Goal: Task Accomplishment & Management: Use online tool/utility

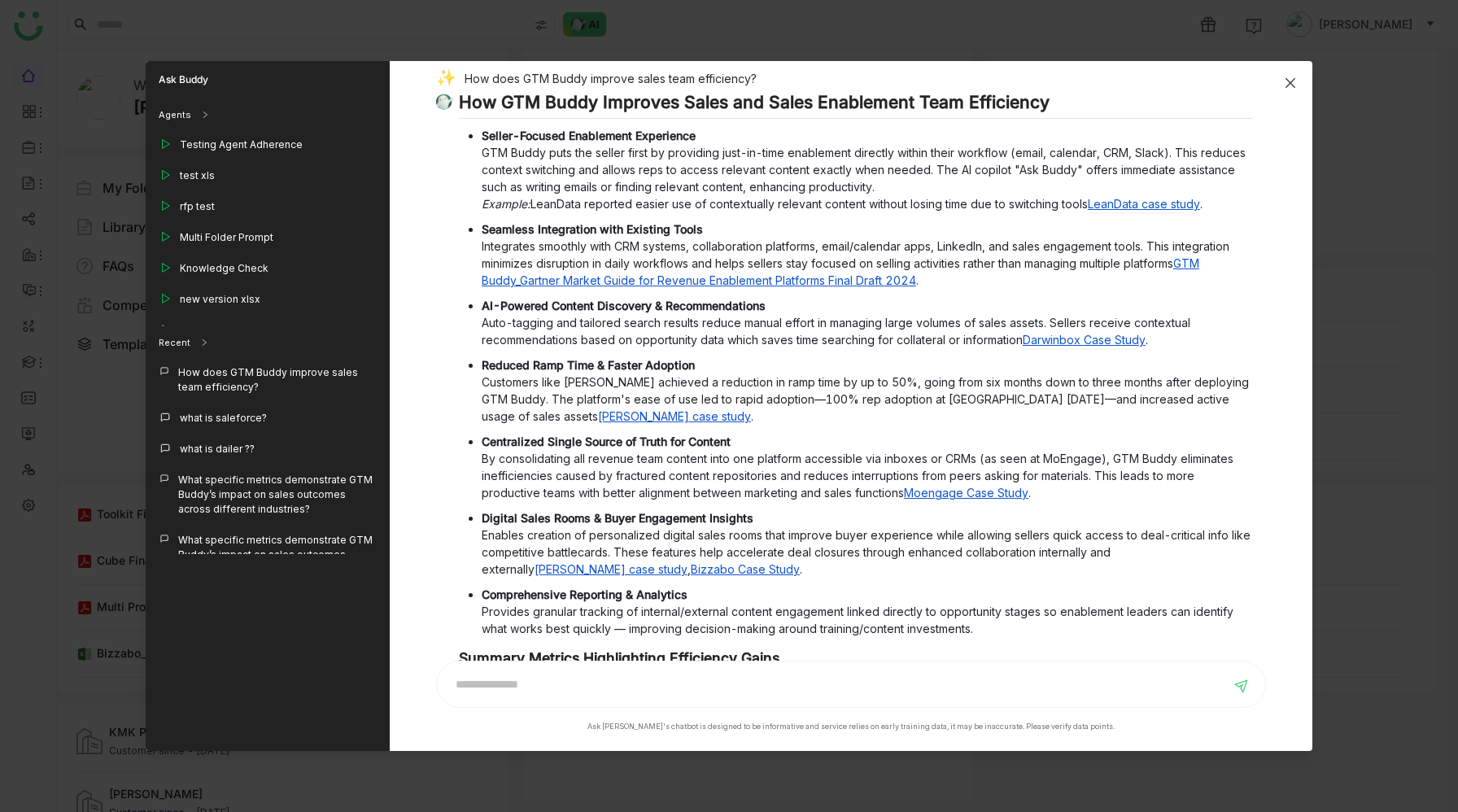
click at [1293, 81] on icon "Close" at bounding box center [1291, 83] width 13 height 13
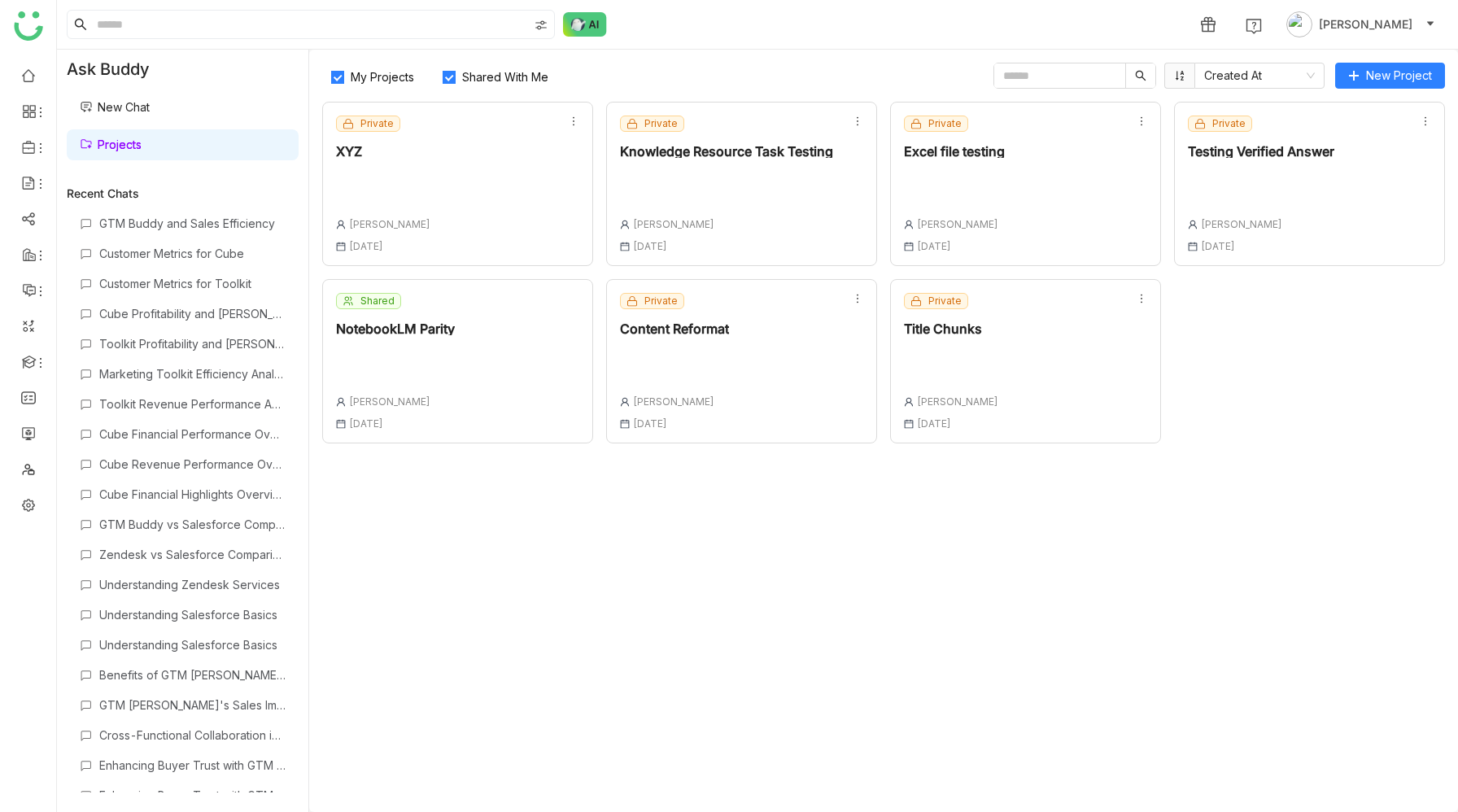
click at [430, 360] on div at bounding box center [395, 359] width 118 height 23
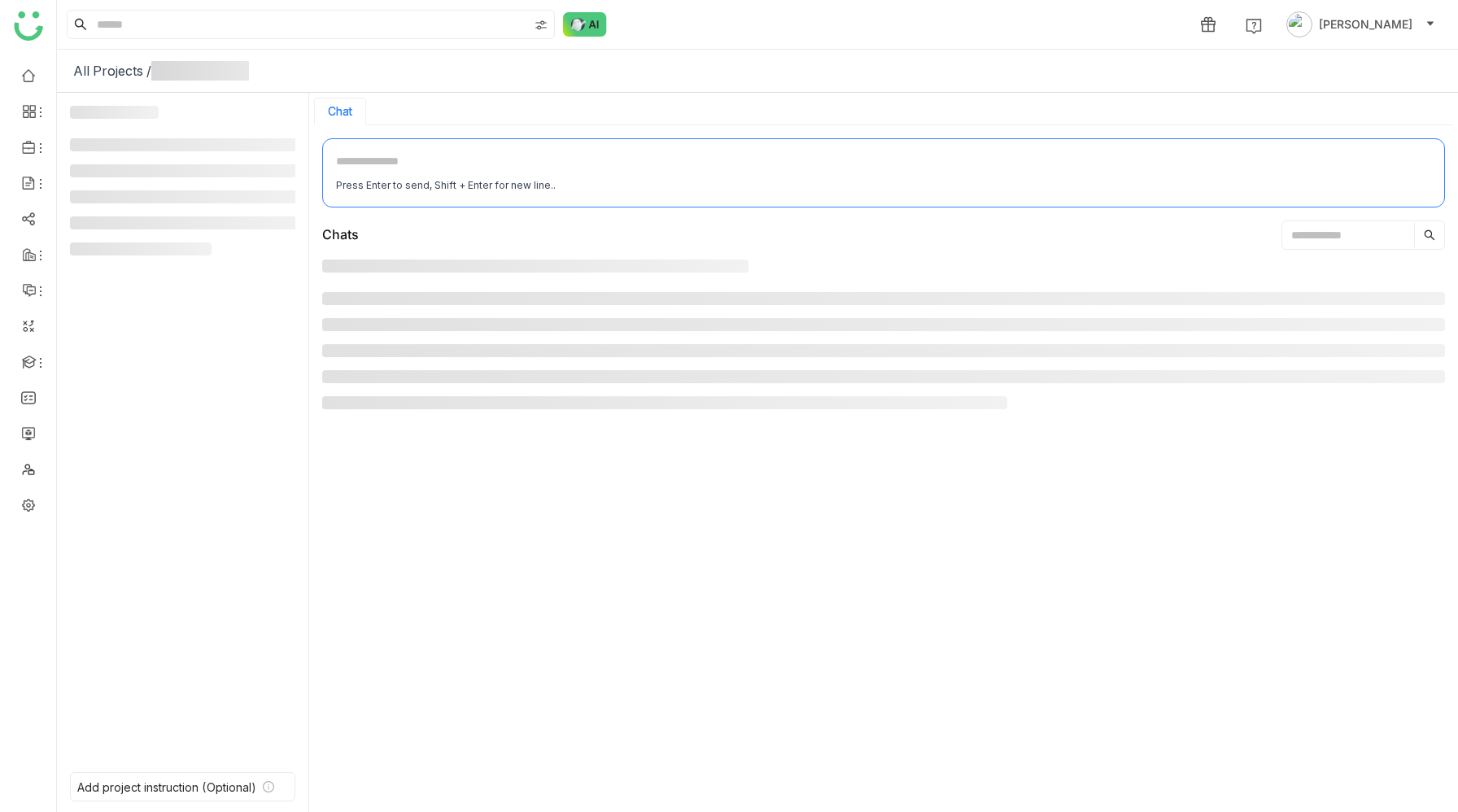
click at [416, 326] on li at bounding box center [884, 324] width 1122 height 13
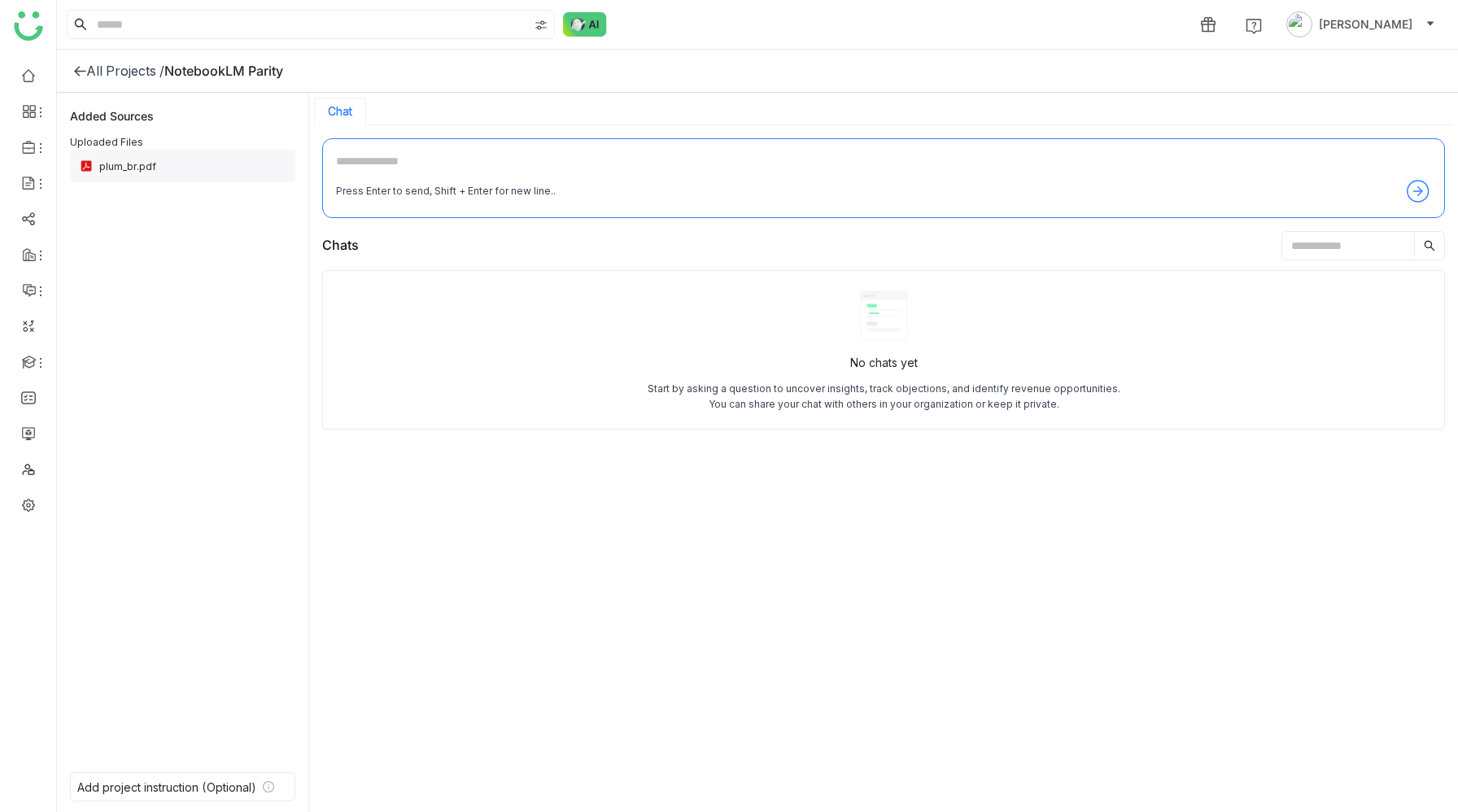
click at [175, 160] on div "plum_br.pdf" at bounding box center [193, 165] width 186 height 12
click at [112, 166] on div "plum_br.pdf" at bounding box center [193, 165] width 186 height 12
click at [149, 163] on div "plum_br.pdf" at bounding box center [193, 165] width 186 height 12
click at [209, 166] on div "plum_br.pdf" at bounding box center [193, 165] width 186 height 12
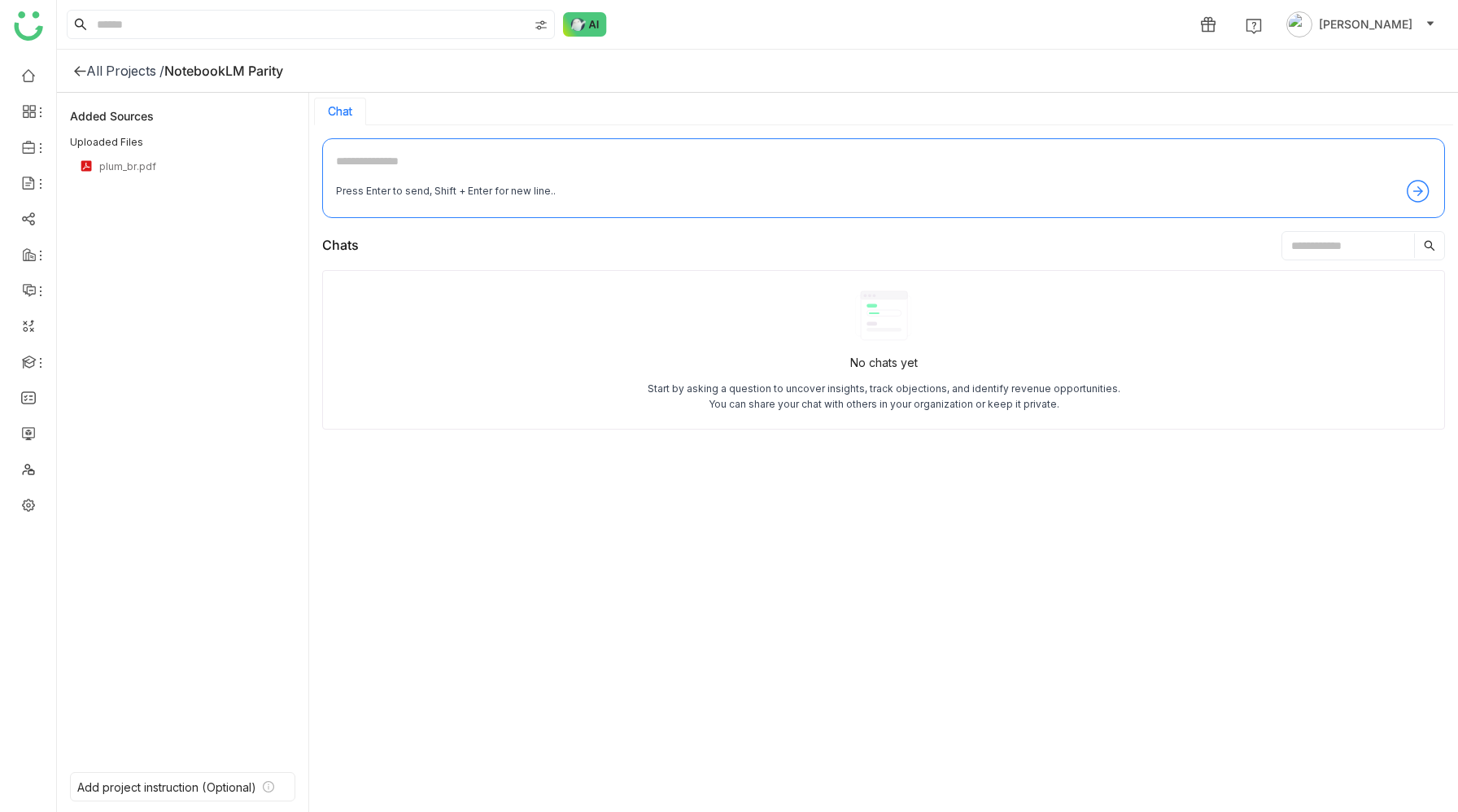
click at [415, 160] on textarea at bounding box center [883, 165] width 1095 height 26
type textarea "**********"
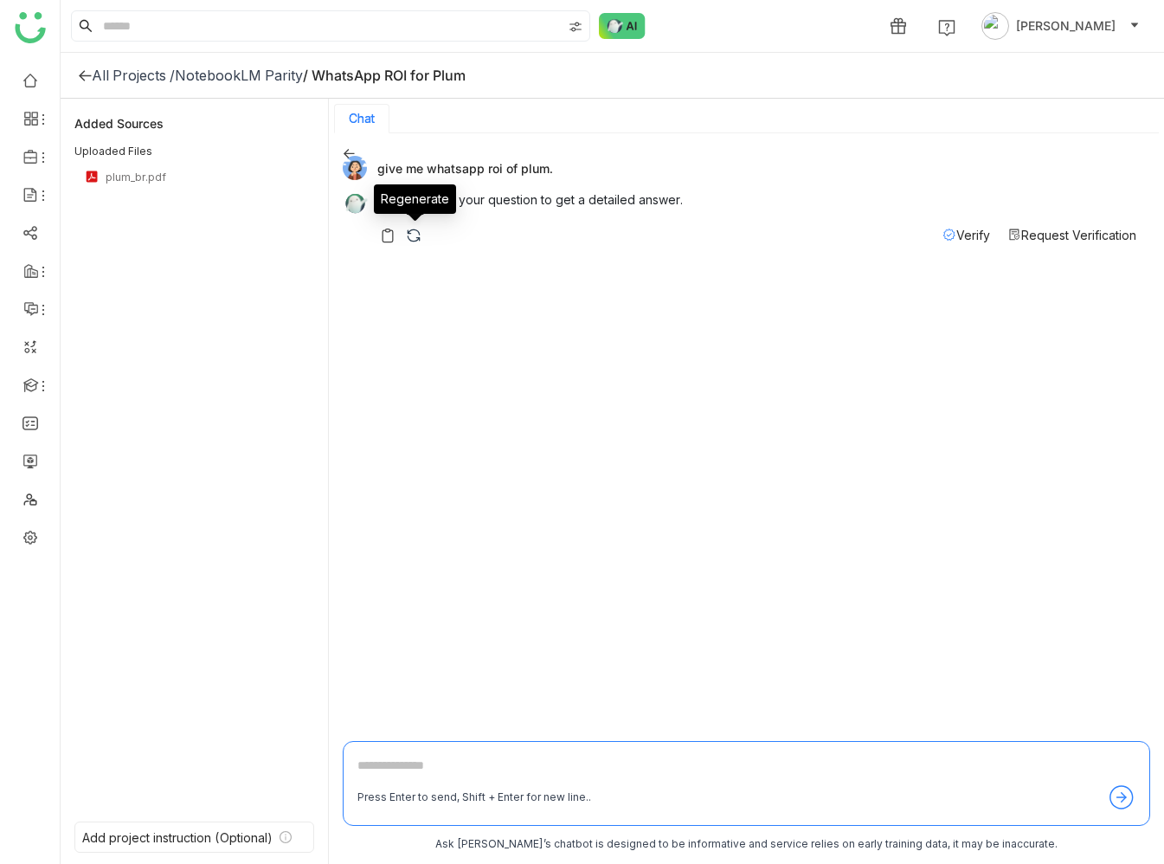
click at [415, 237] on img at bounding box center [413, 235] width 17 height 17
click at [124, 178] on div "plum_br.pdf" at bounding box center [205, 176] width 198 height 13
click at [160, 176] on div "plum_br.pdf" at bounding box center [205, 176] width 198 height 13
click at [187, 176] on div "plum_br.pdf" at bounding box center [205, 176] width 198 height 13
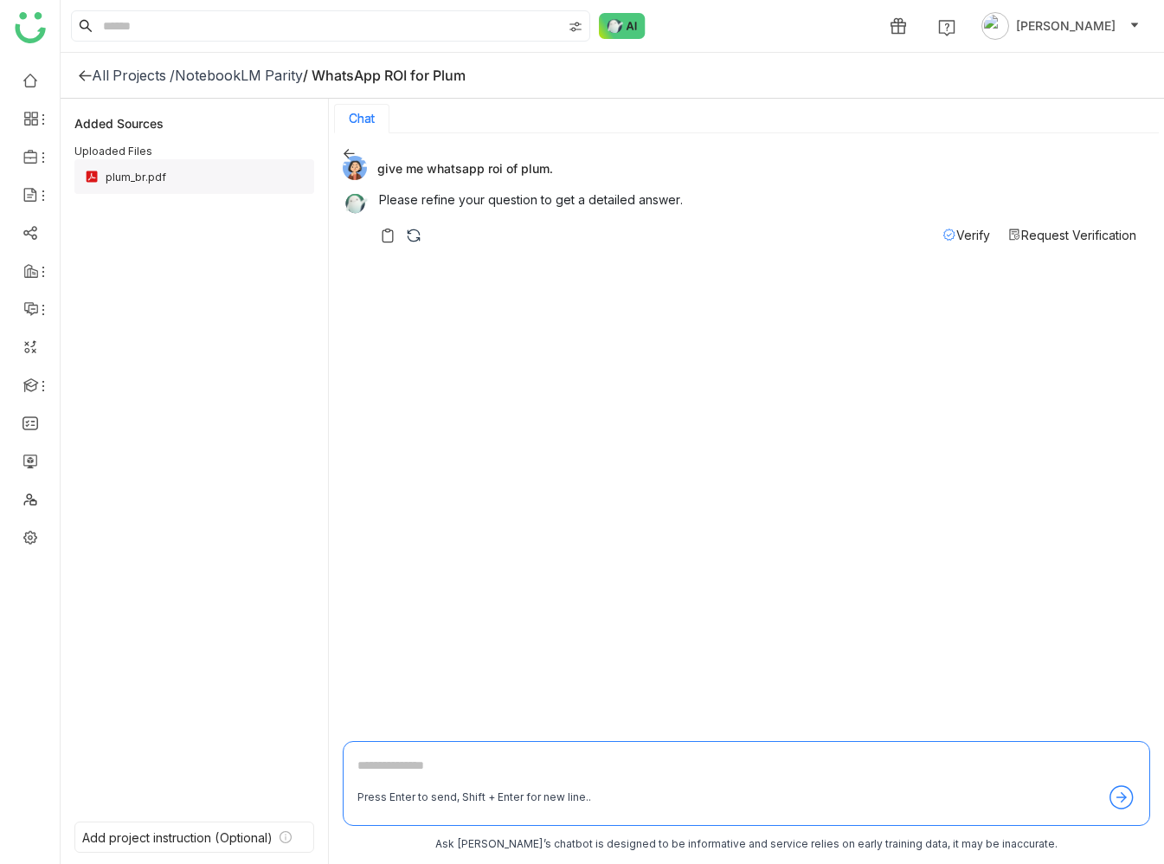
click at [119, 184] on div "plum_br.pdf" at bounding box center [194, 176] width 240 height 35
click at [225, 68] on div "NotebookLM Parity" at bounding box center [239, 75] width 128 height 17
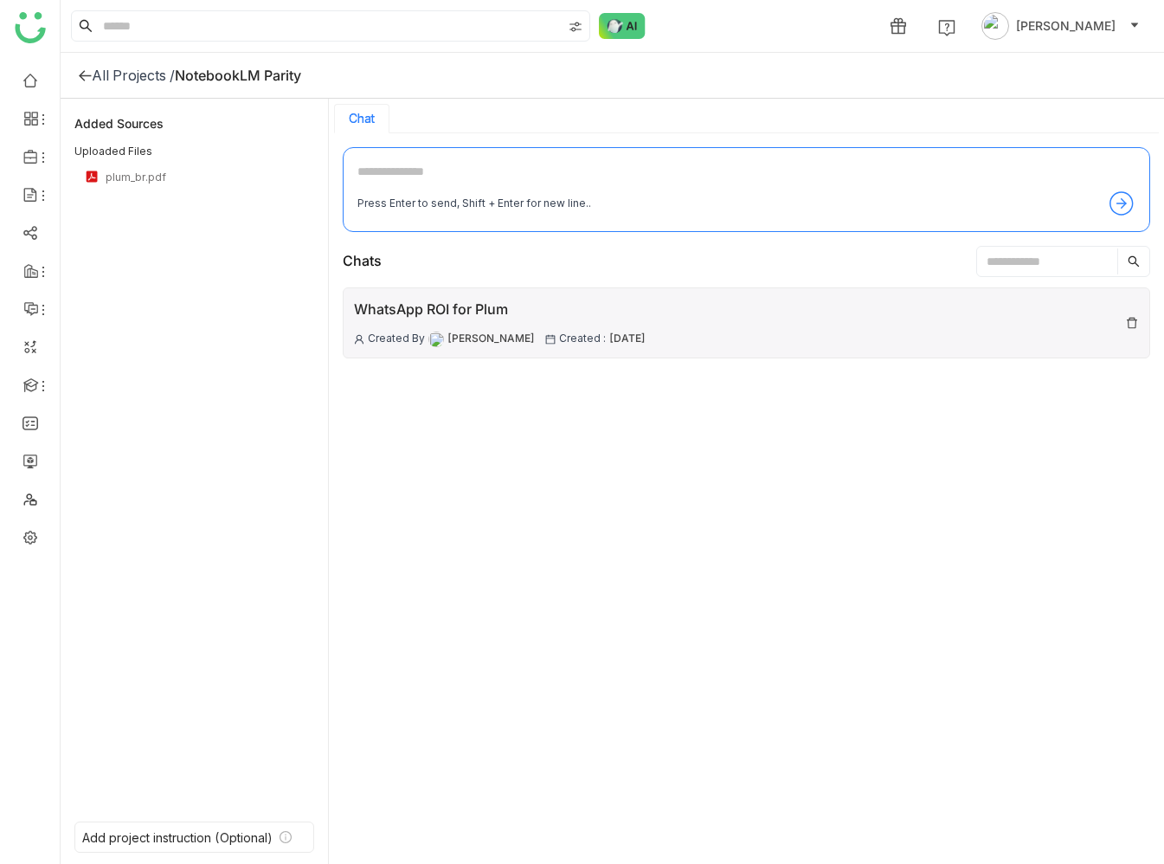
click at [498, 312] on div "WhatsApp ROI for Plum" at bounding box center [500, 310] width 292 height 22
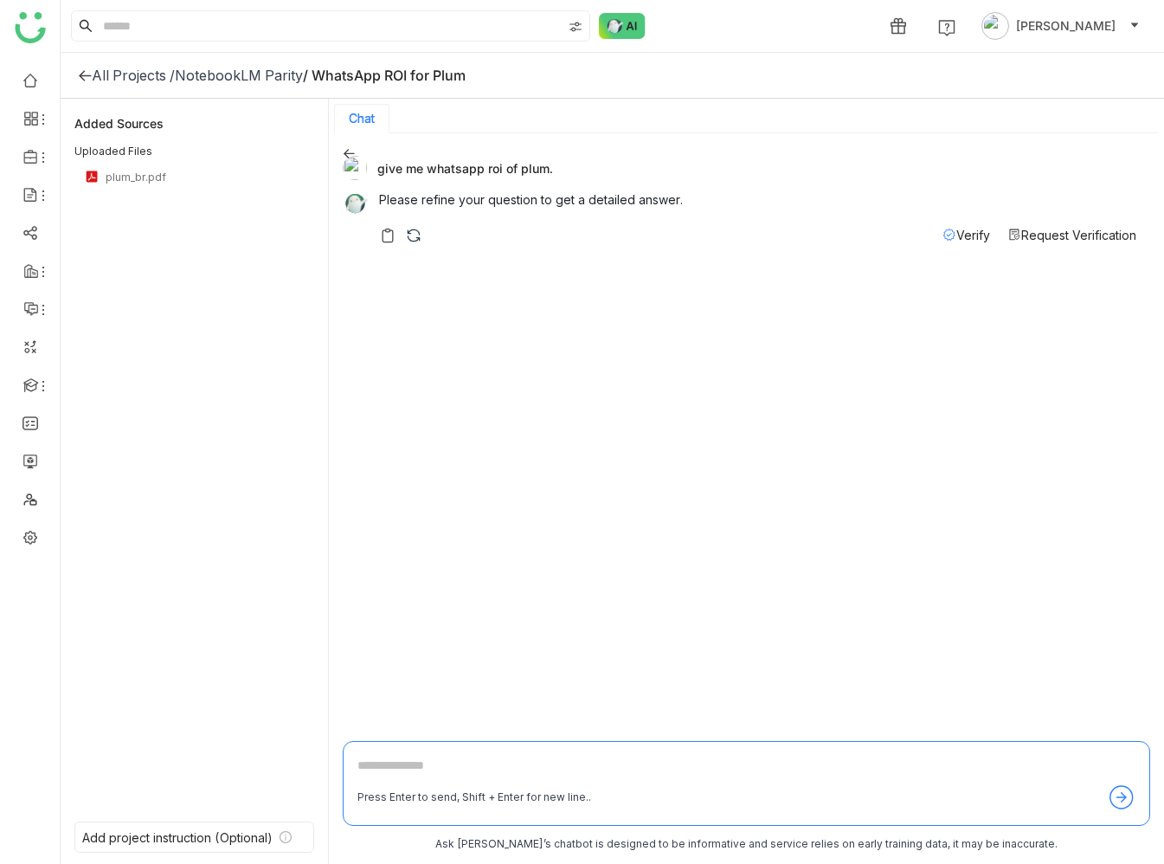
click at [211, 76] on div "NotebookLM Parity" at bounding box center [239, 75] width 128 height 17
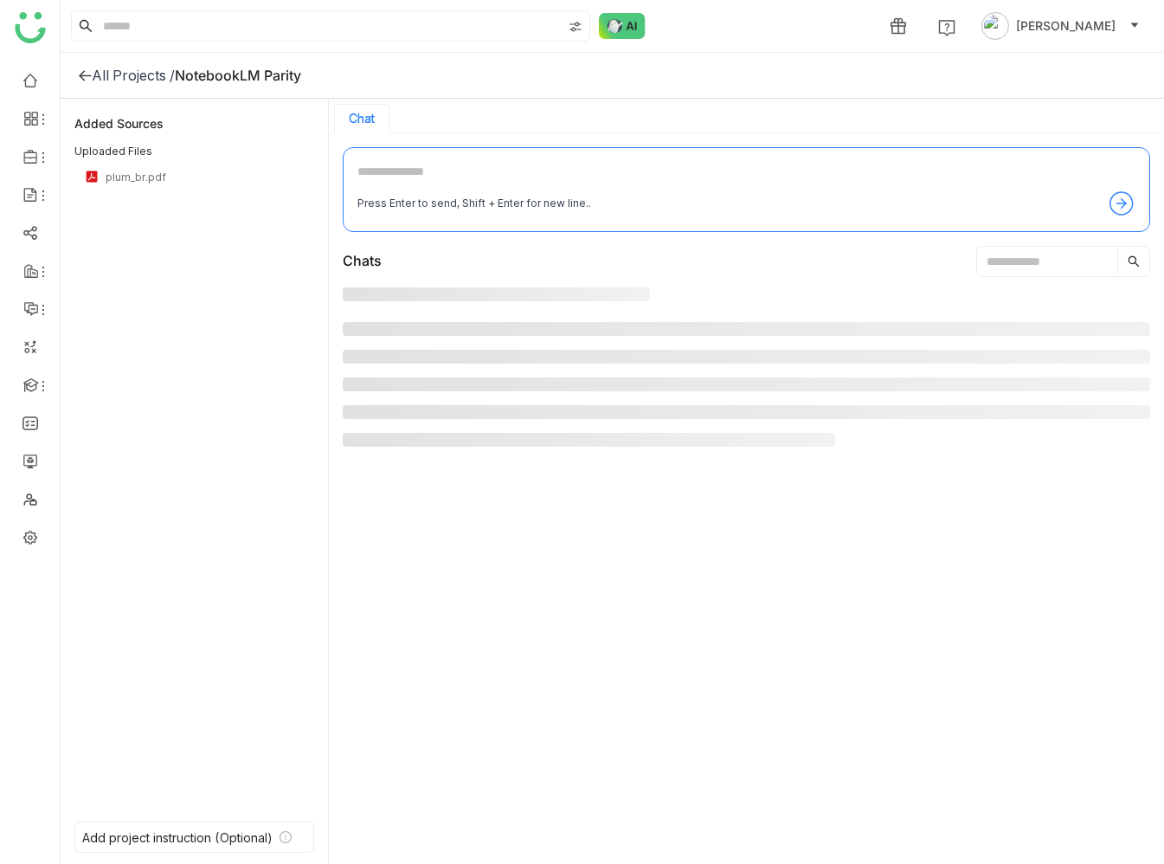
click at [140, 72] on div "All Projects /" at bounding box center [133, 75] width 83 height 17
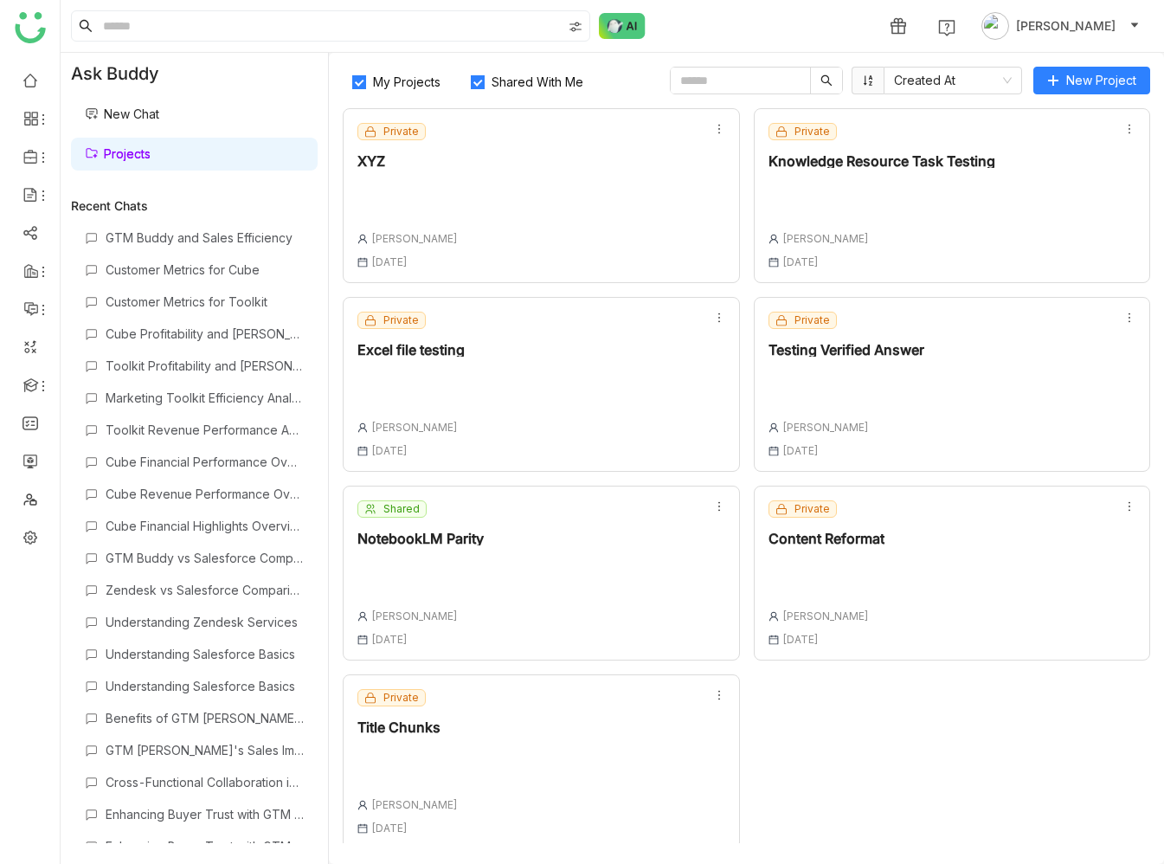
click at [575, 738] on div "Private Title Chunks Prashanth Chinta 12 Sep , 2025" at bounding box center [541, 761] width 397 height 175
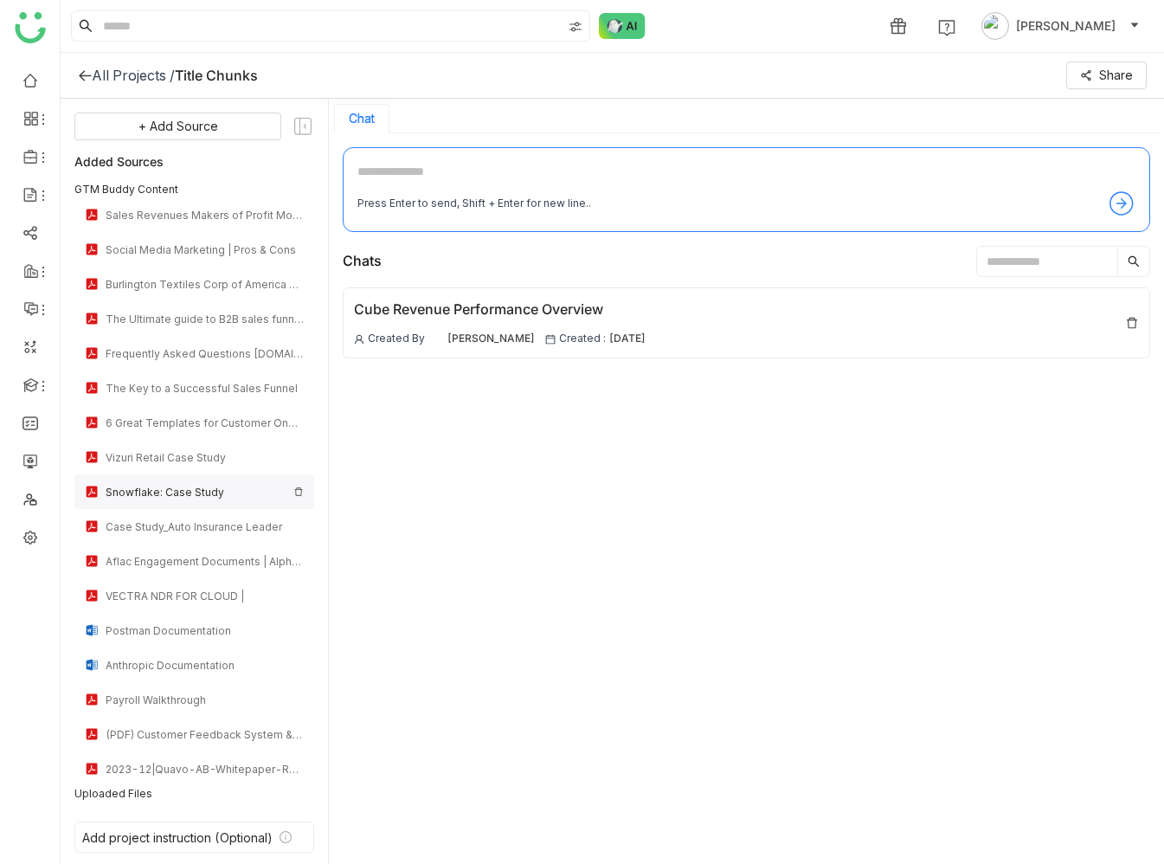
scroll to position [70, 0]
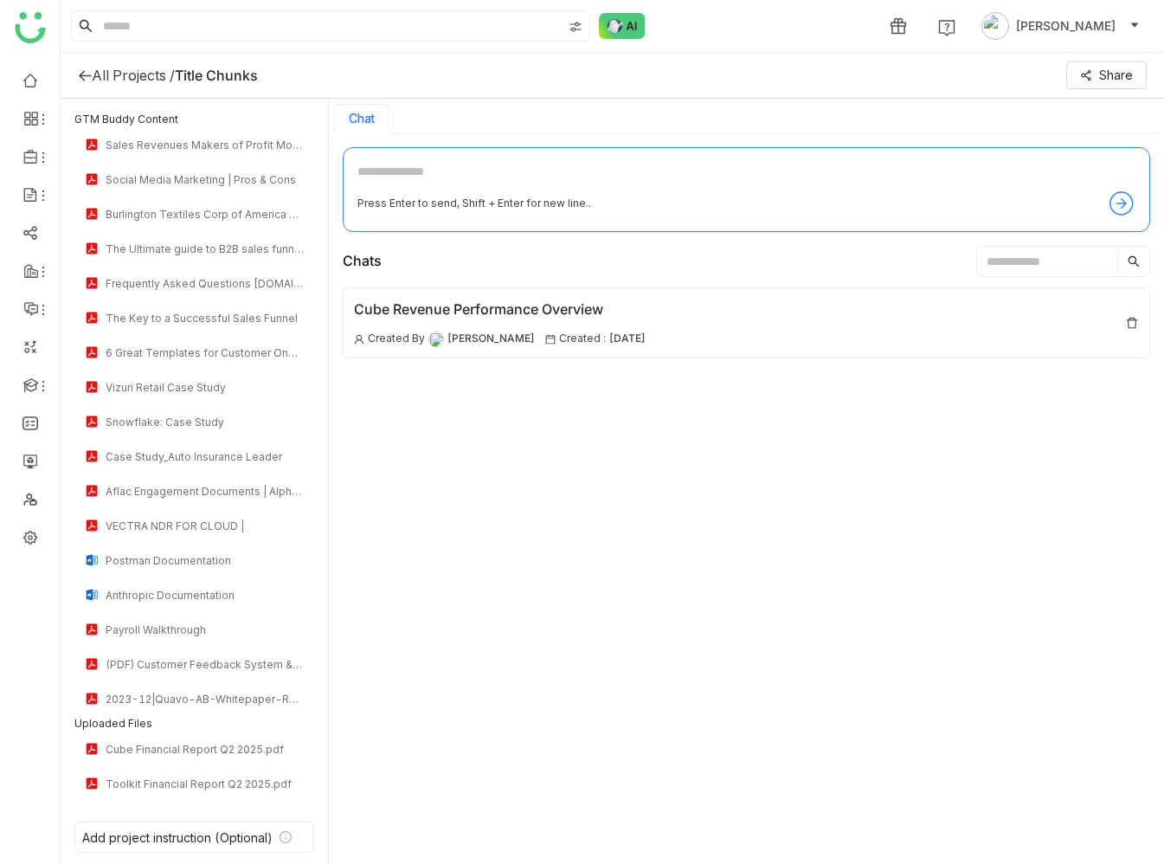
click at [470, 170] on textarea at bounding box center [746, 176] width 778 height 28
type textarea "**********"
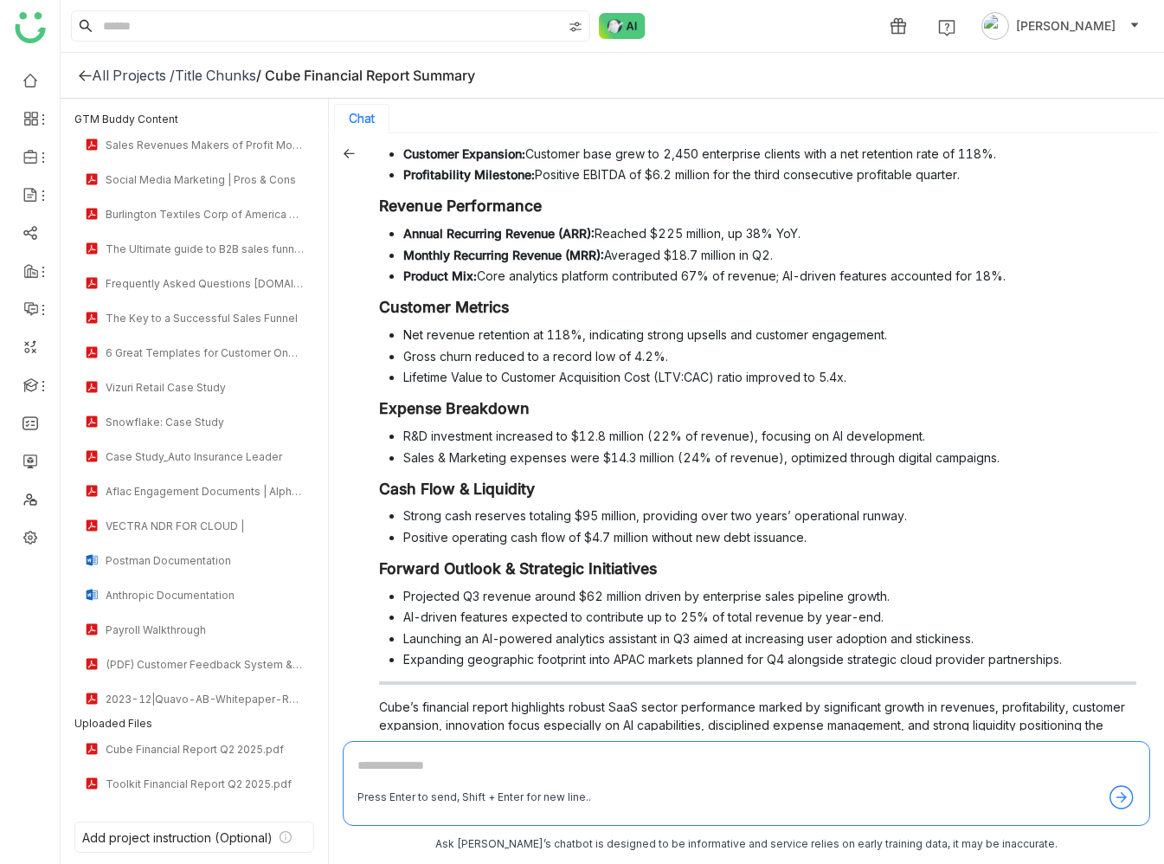
scroll to position [211, 0]
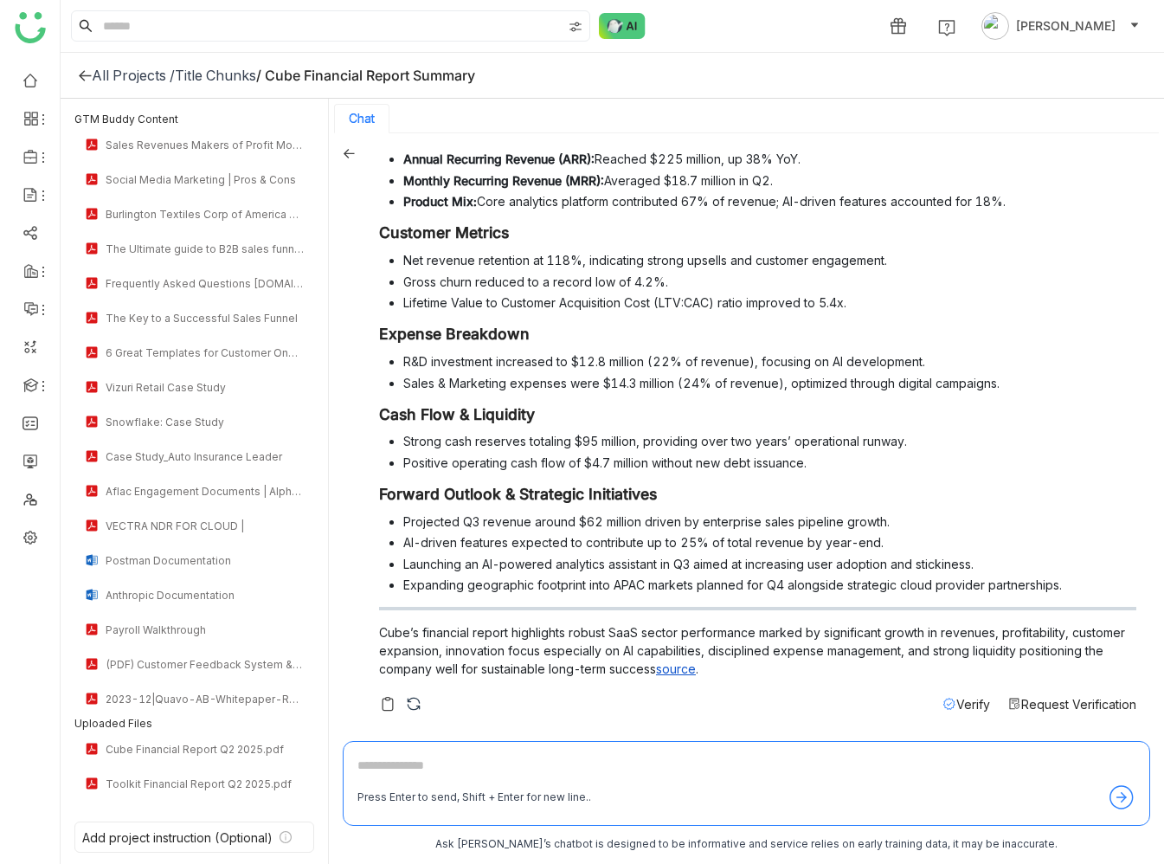
click at [492, 766] on textarea at bounding box center [746, 770] width 778 height 28
type textarea "**********"
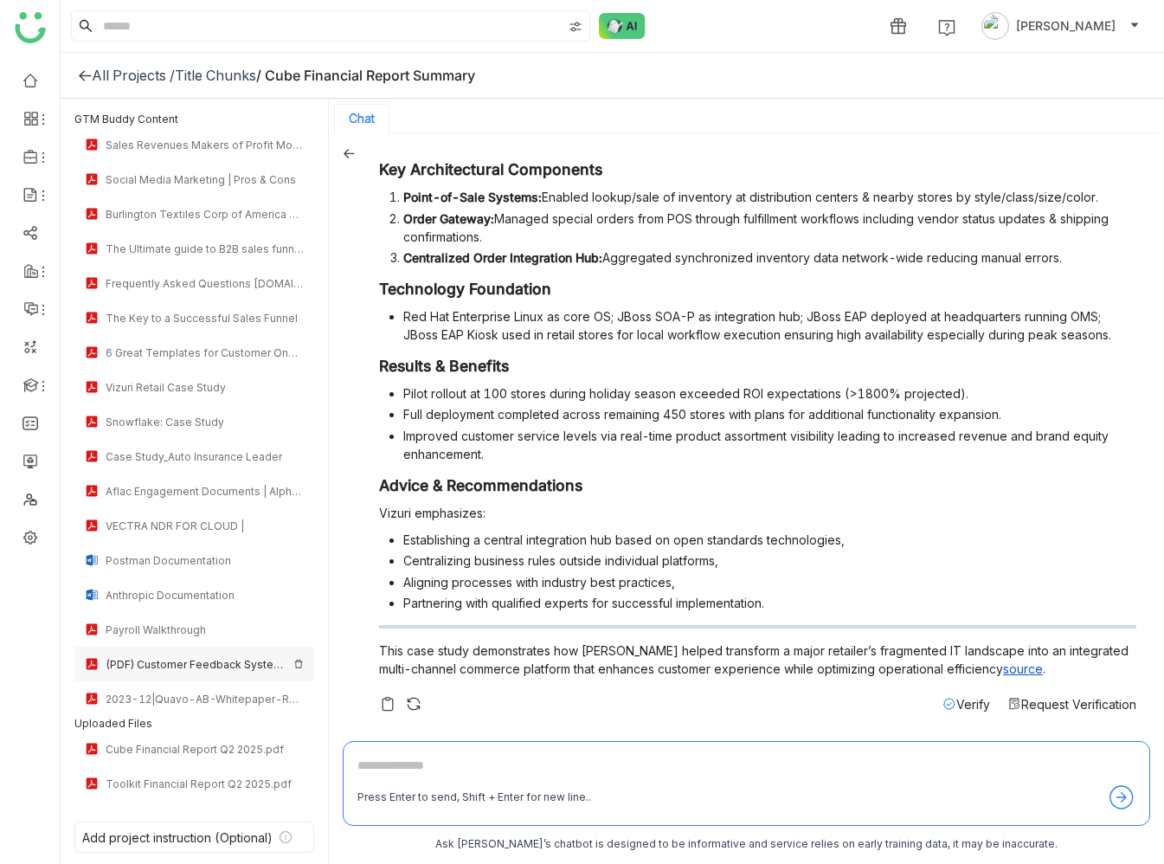
scroll to position [0, 0]
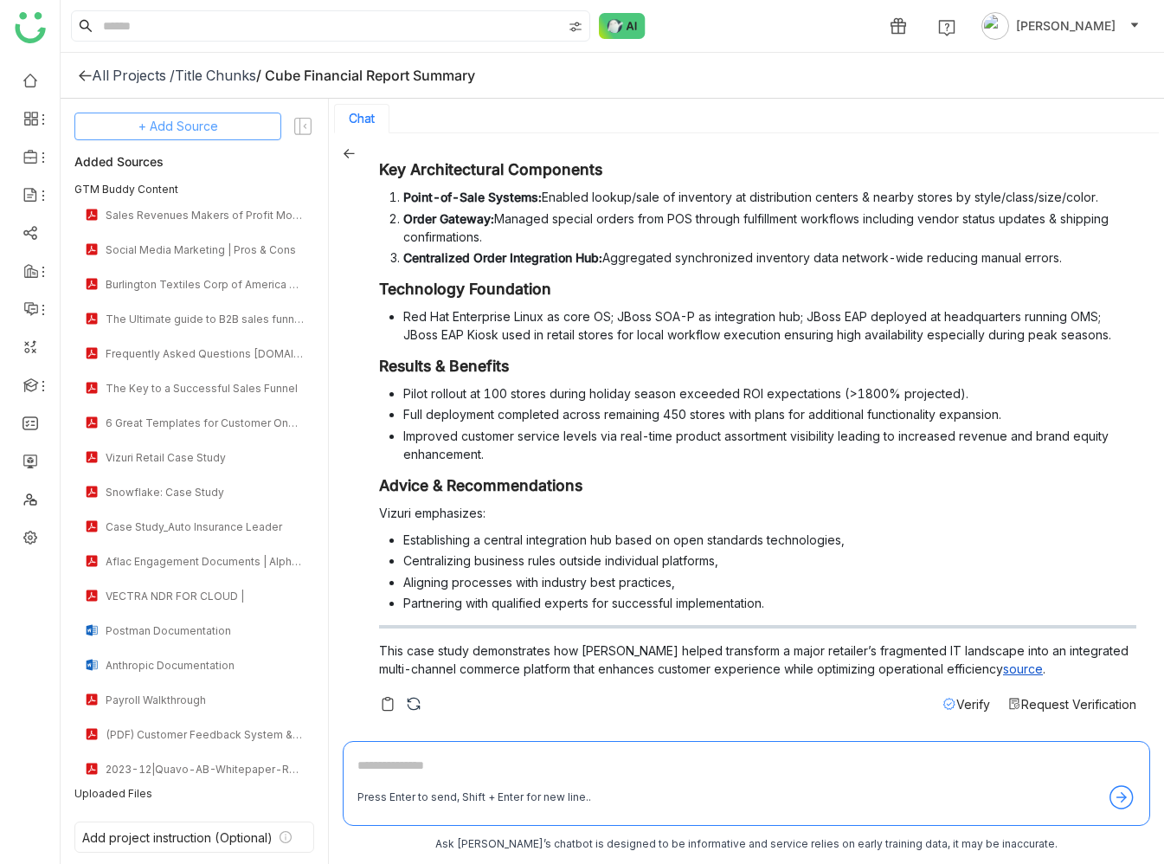
click at [208, 131] on span "+ Add Source" at bounding box center [178, 126] width 80 height 19
click at [171, 248] on span "Dynamic Filter" at bounding box center [161, 245] width 72 height 16
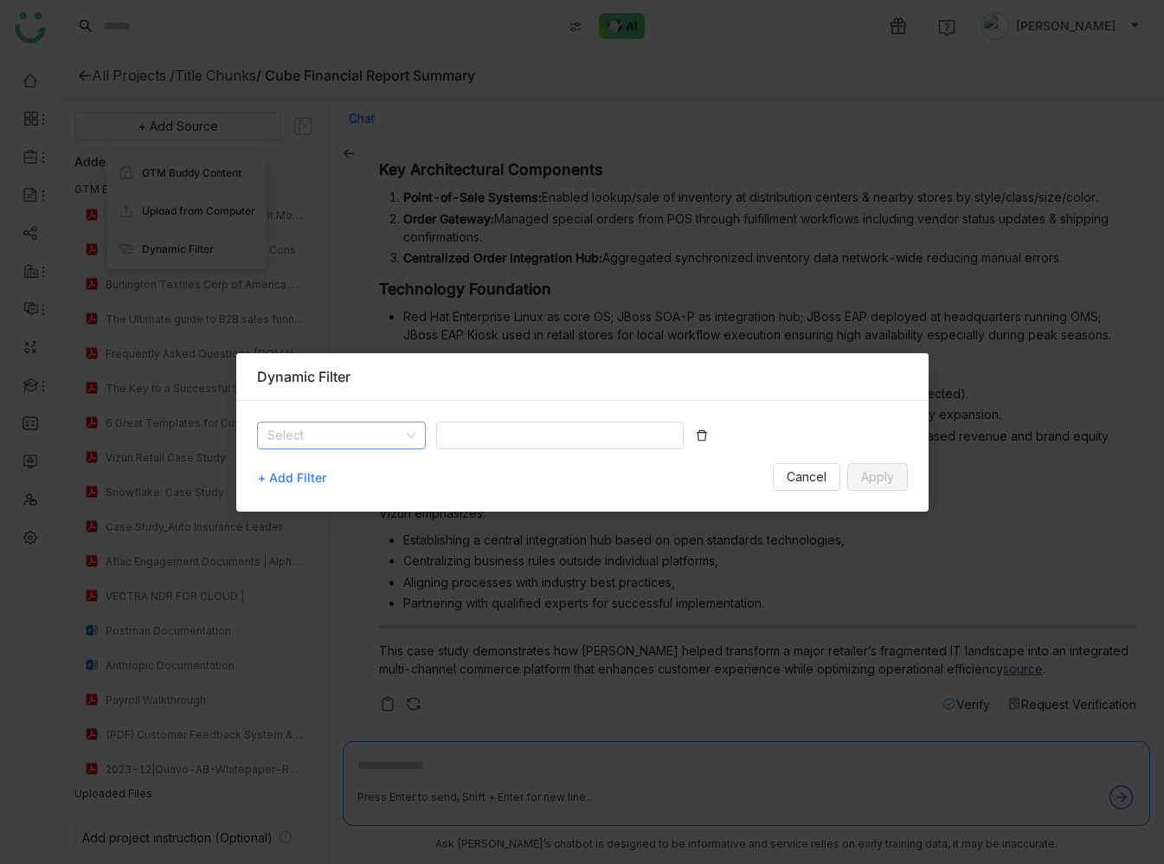
click at [363, 440] on input at bounding box center [335, 435] width 136 height 26
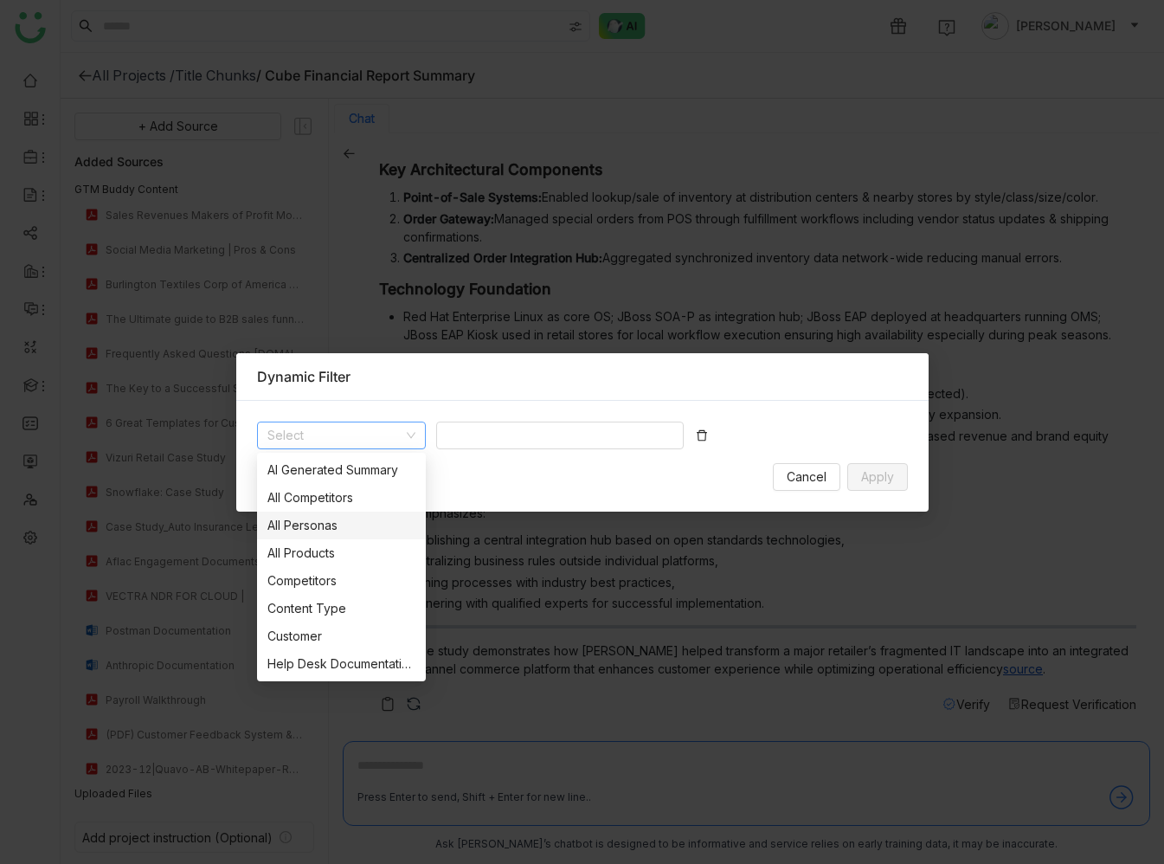
click at [325, 527] on div "All Personas" at bounding box center [341, 525] width 148 height 19
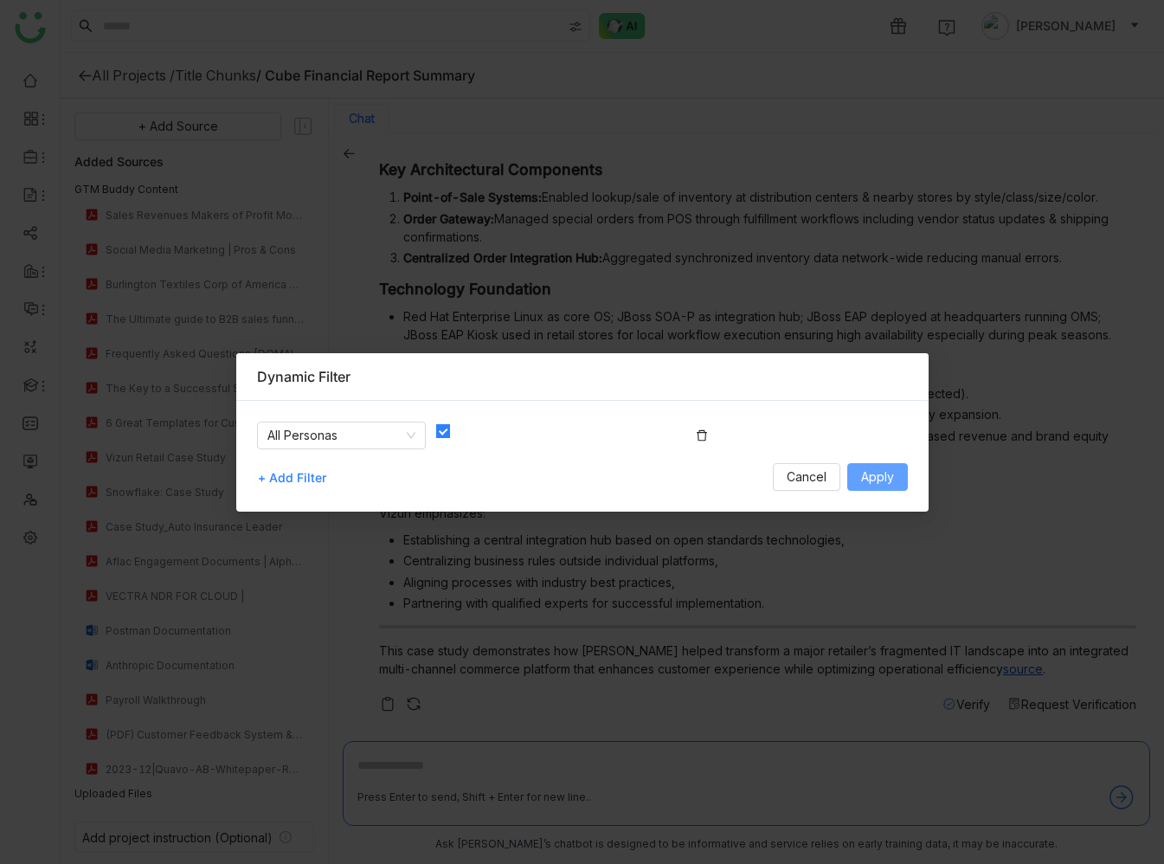
click at [883, 480] on span "Apply" at bounding box center [877, 476] width 33 height 19
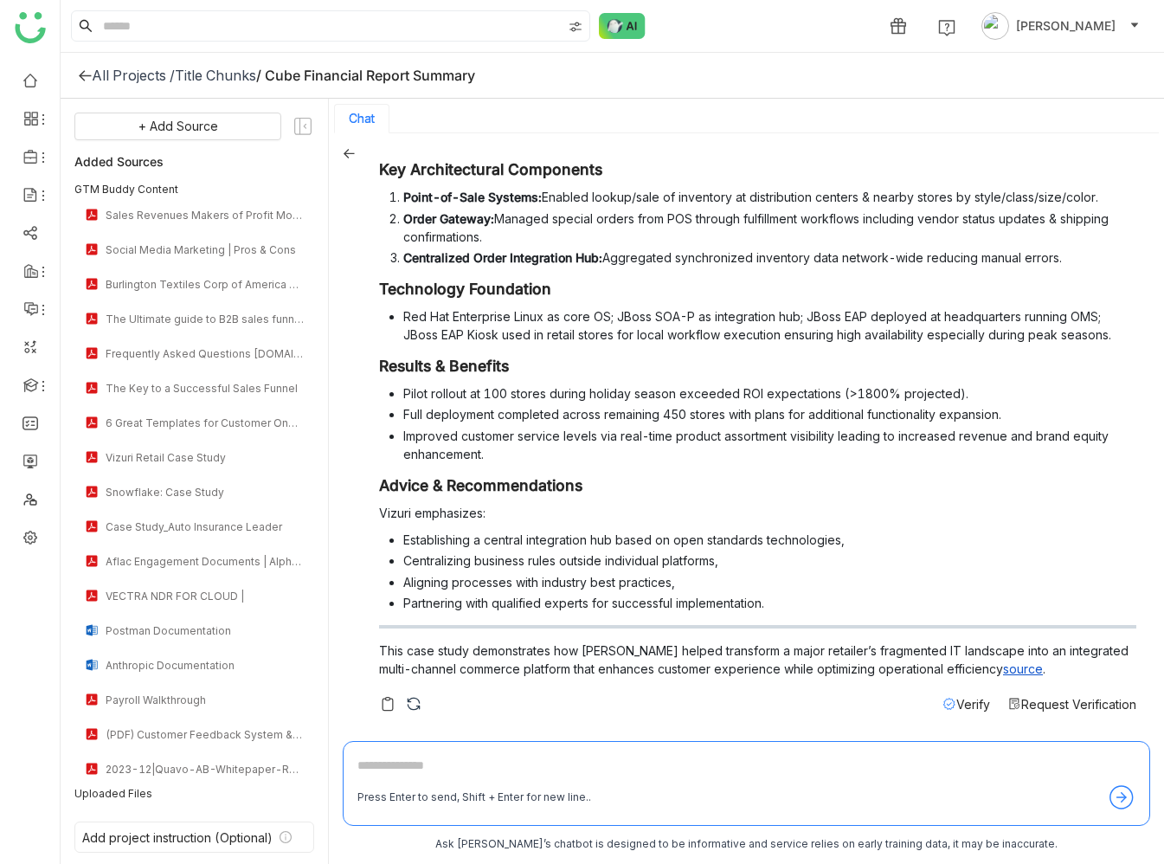
click at [468, 754] on div "Press Enter to send, Shift + Enter for new line.." at bounding box center [746, 783] width 807 height 85
click at [466, 761] on textarea at bounding box center [746, 770] width 778 height 28
type textarea "**********"
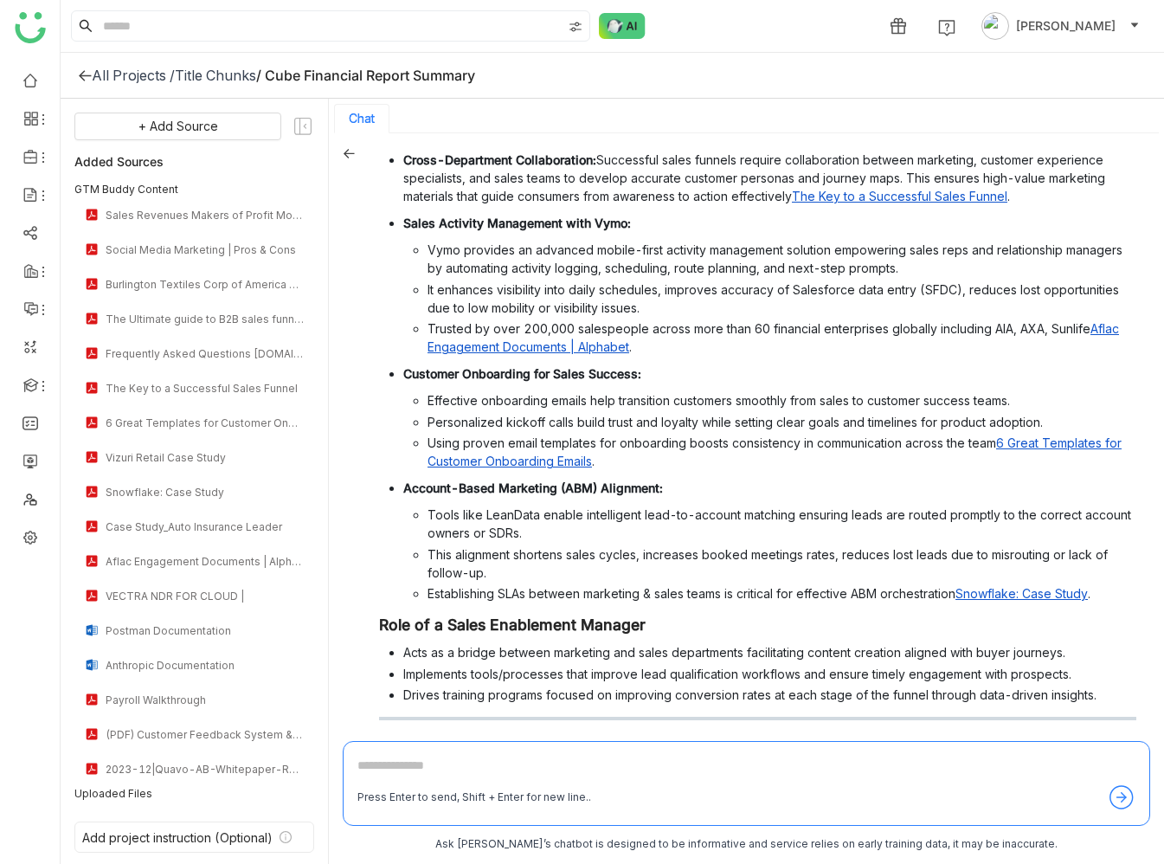
scroll to position [2118, 0]
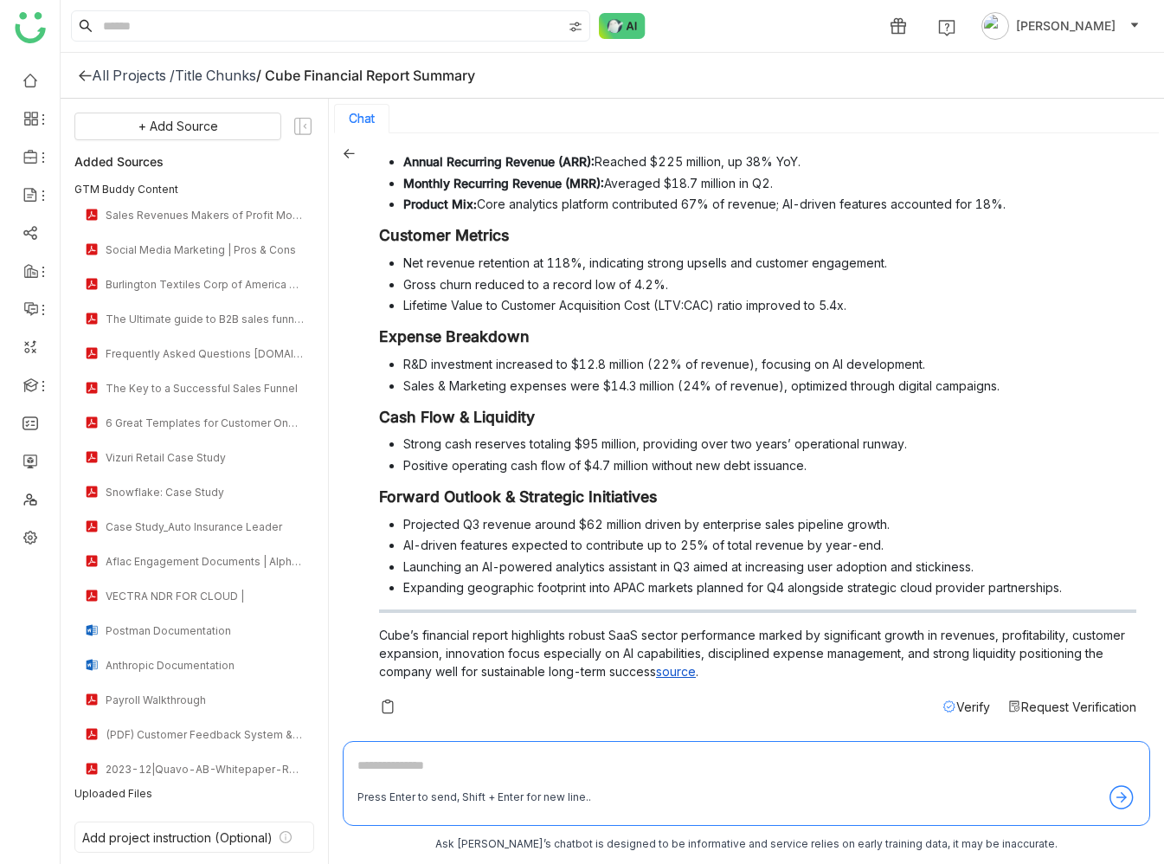
scroll to position [327, 0]
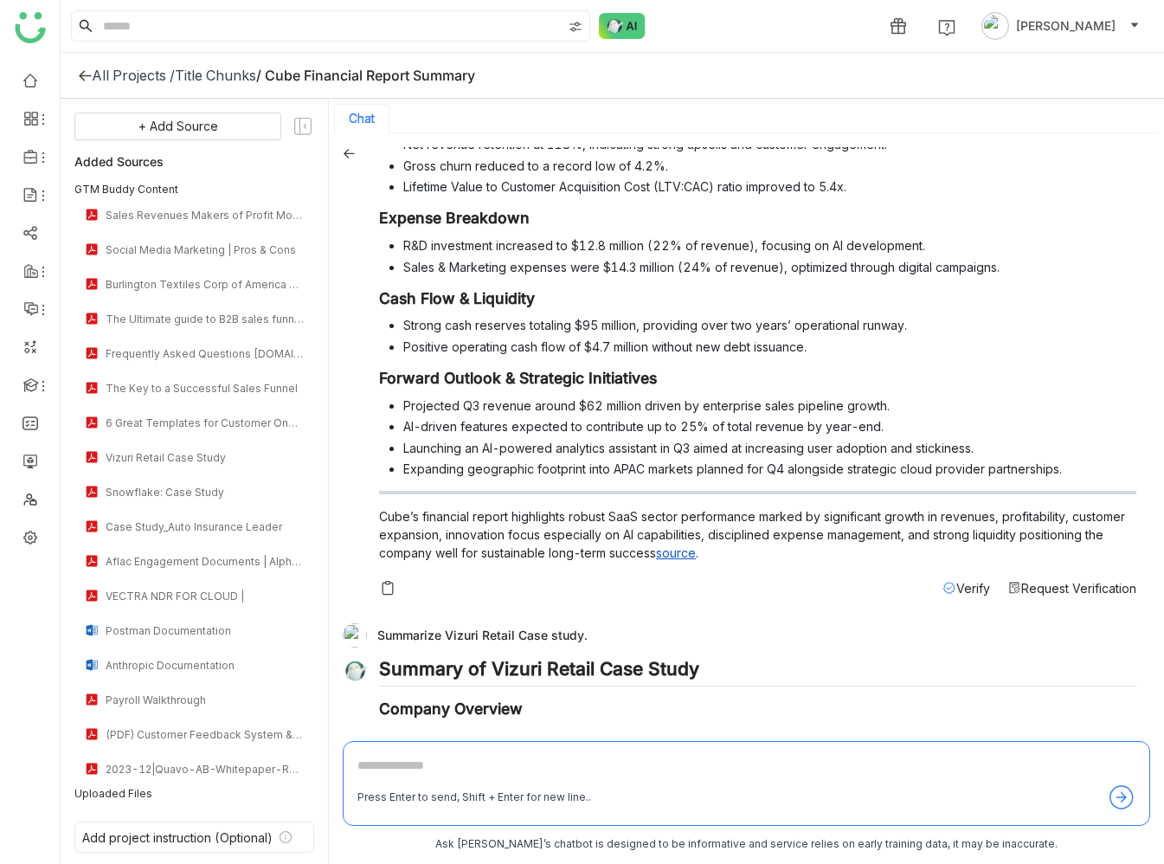
click at [683, 552] on link "source" at bounding box center [676, 552] width 40 height 15
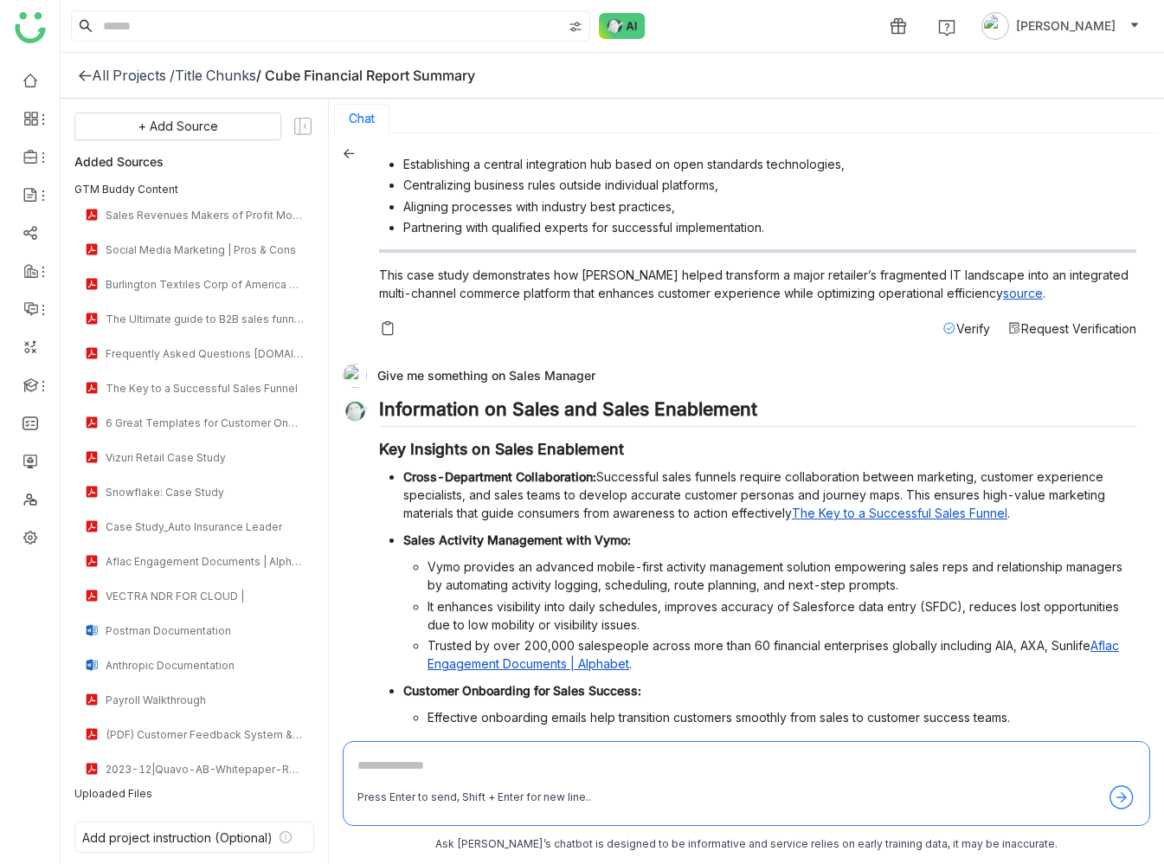
scroll to position [1705, 0]
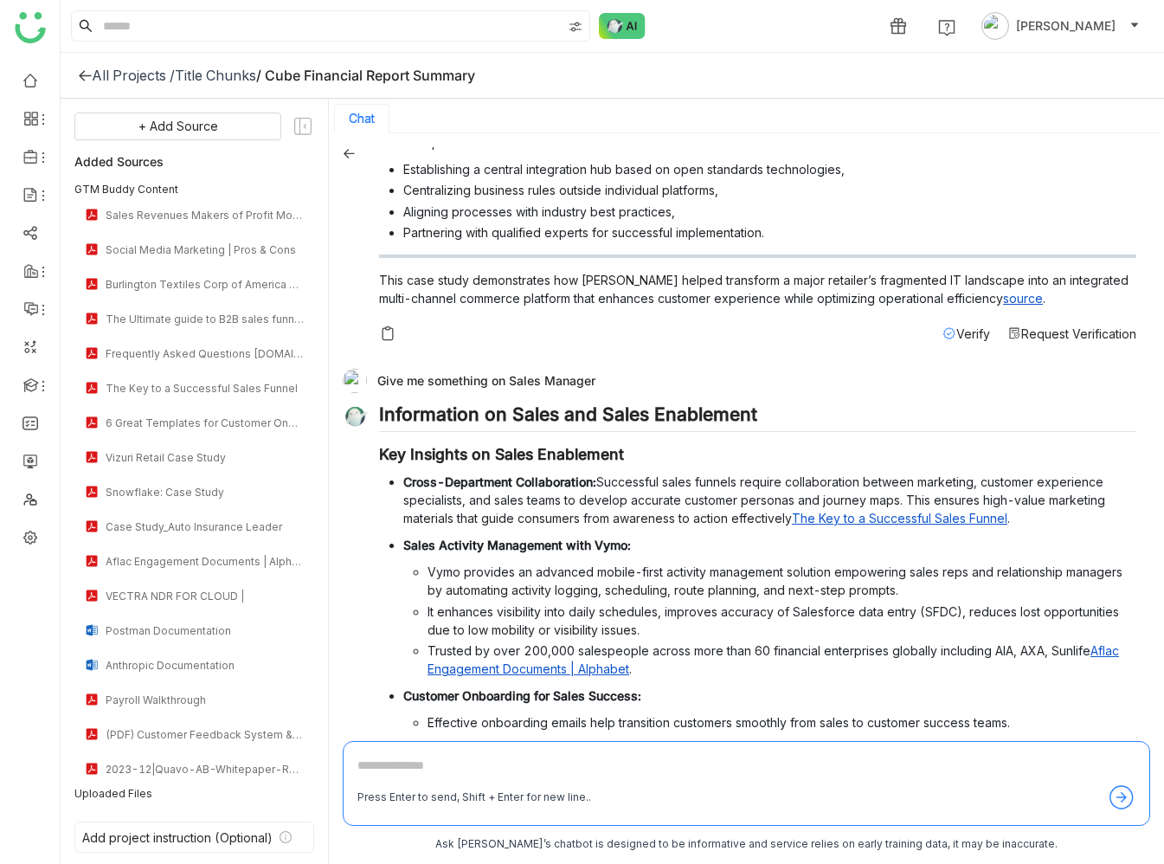
click at [1003, 296] on link "source" at bounding box center [1023, 298] width 40 height 15
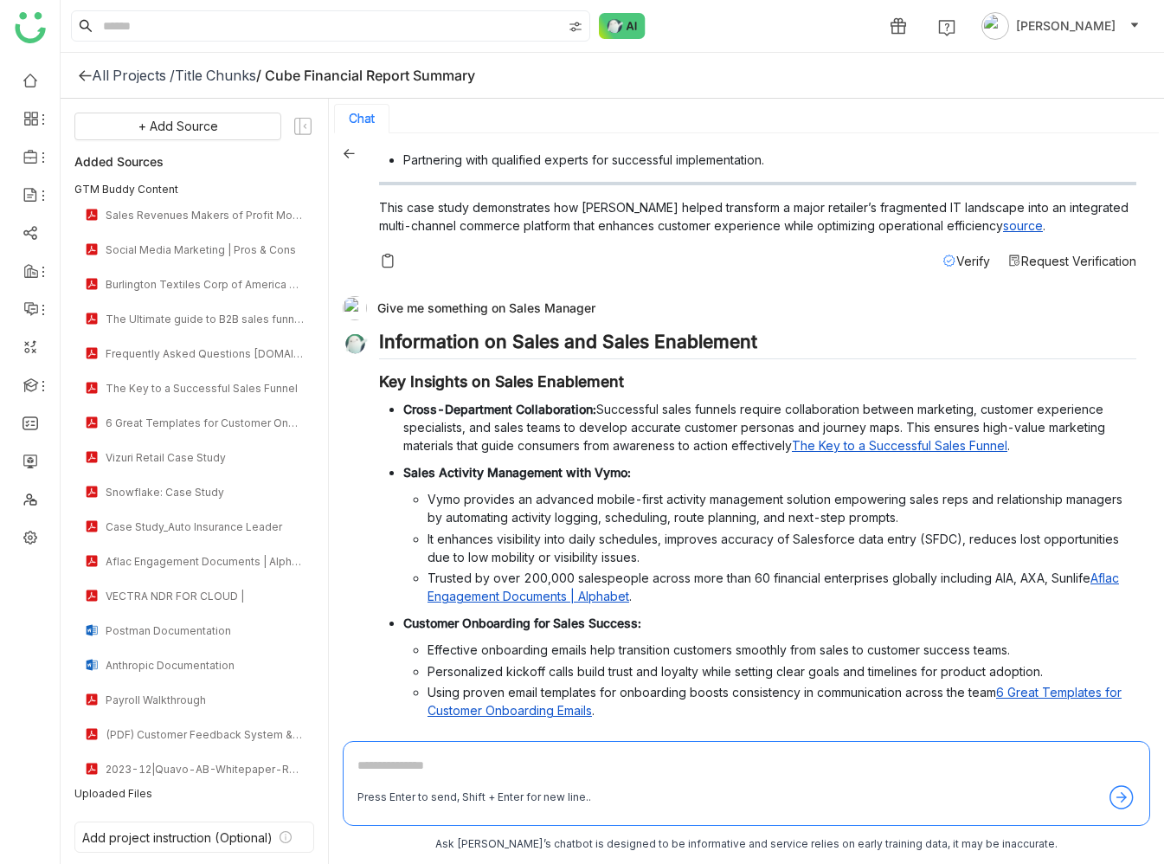
scroll to position [1727, 0]
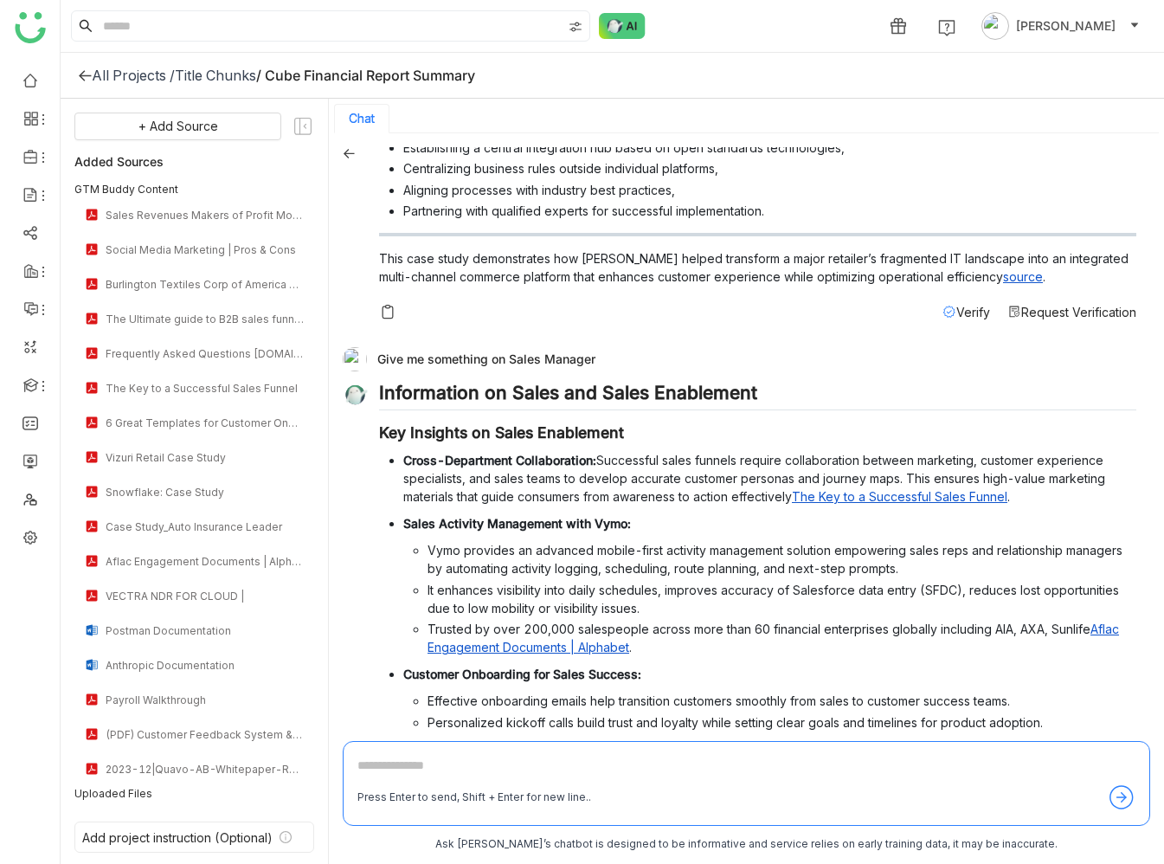
click at [1003, 278] on link "source" at bounding box center [1023, 276] width 40 height 15
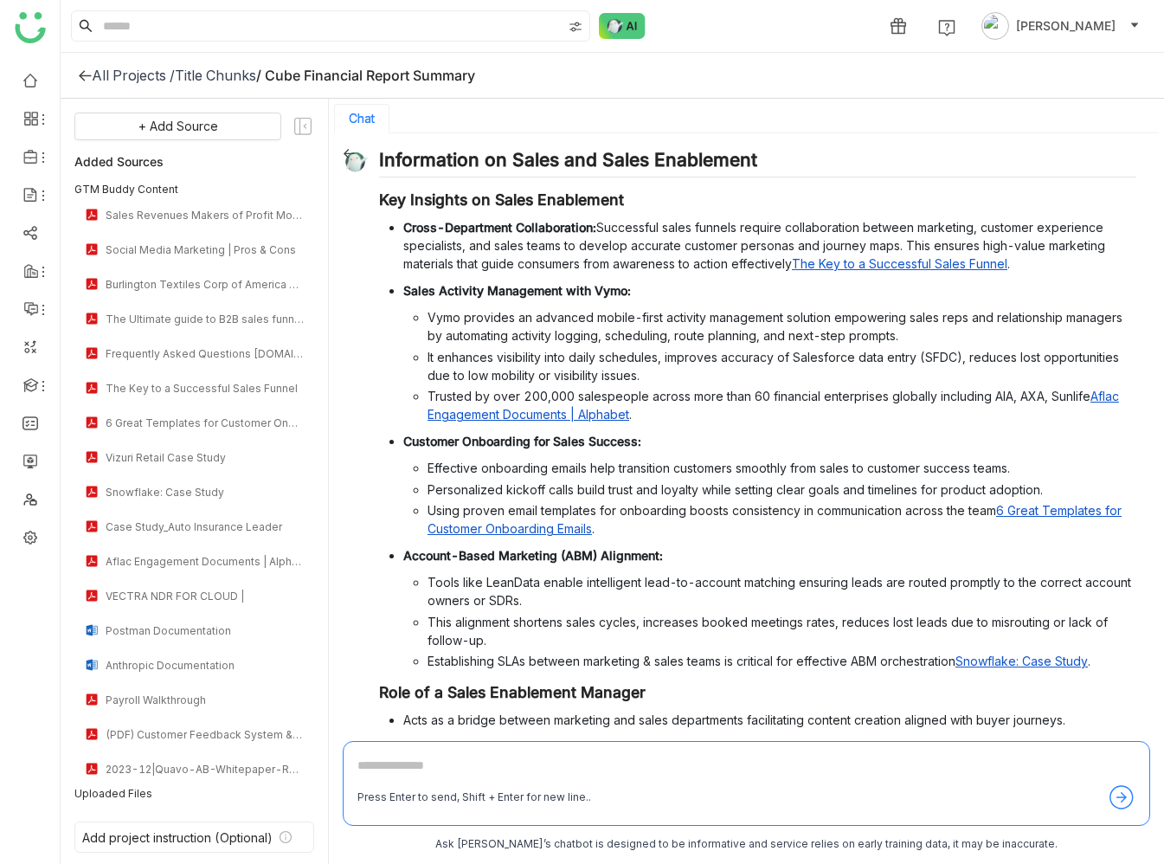
scroll to position [2118, 0]
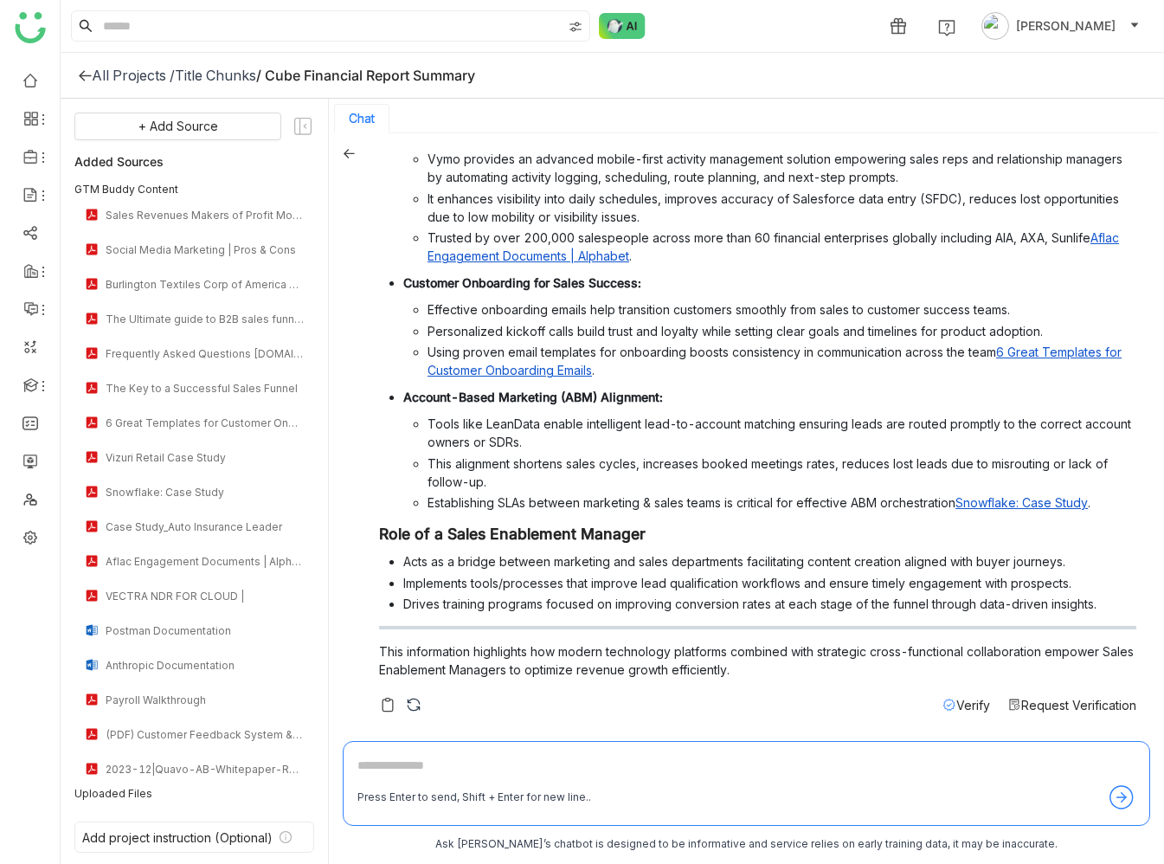
click at [559, 765] on textarea at bounding box center [746, 770] width 778 height 28
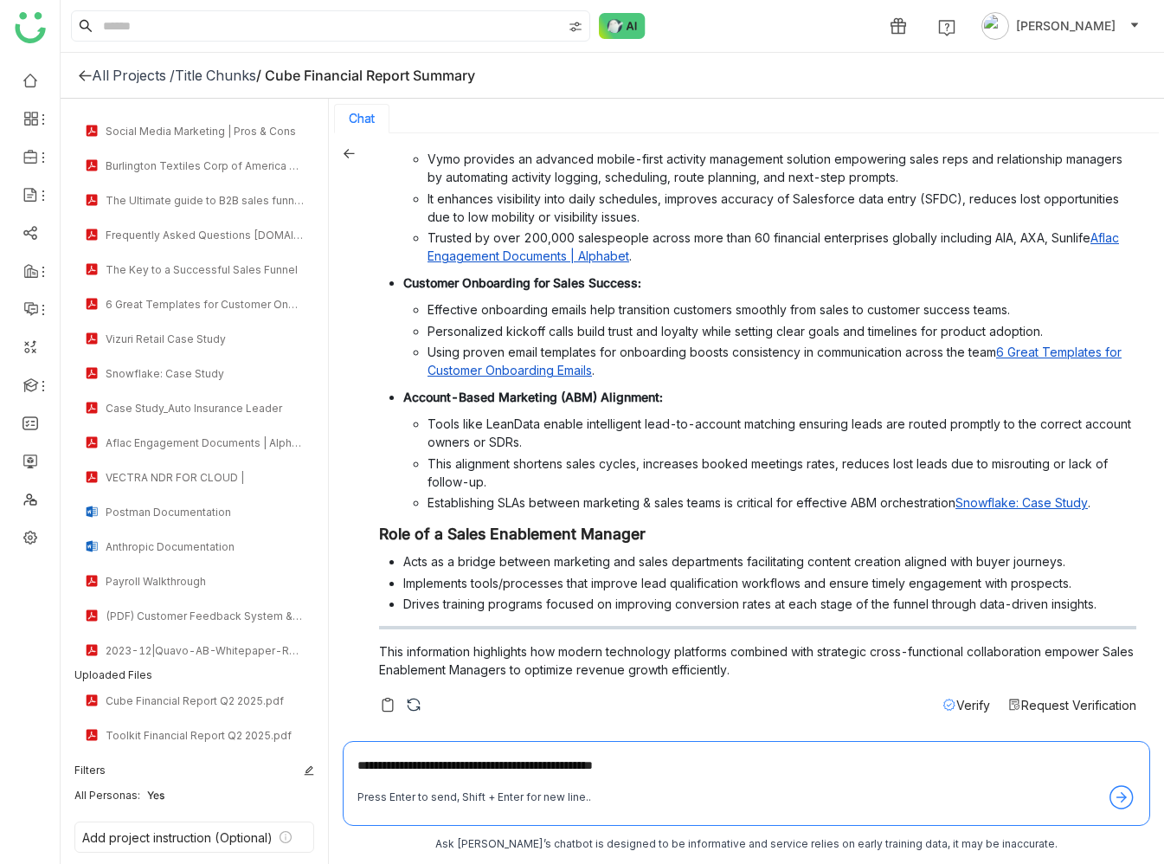
type textarea "**********"
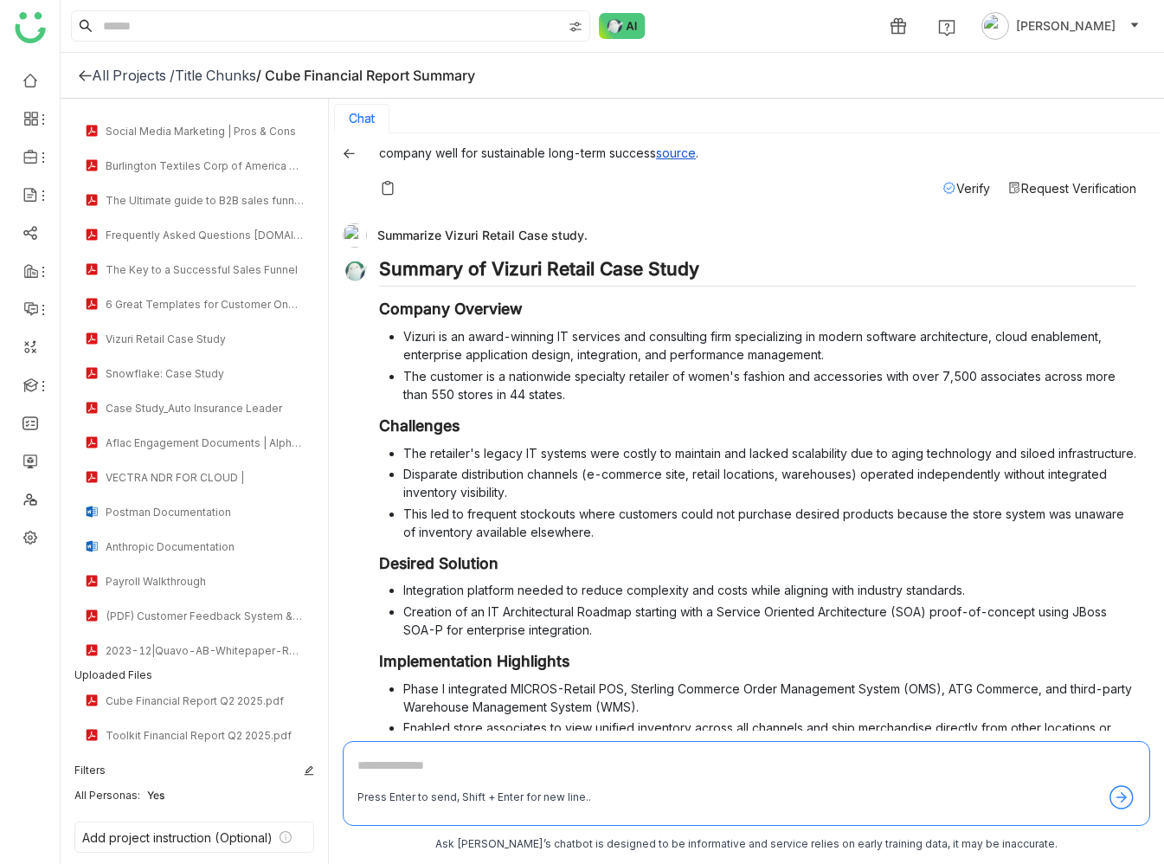
scroll to position [726, 0]
drag, startPoint x: 379, startPoint y: 239, endPoint x: 581, endPoint y: 237, distance: 201.7
click at [581, 237] on div "Summarize Vizuri Retail Case study." at bounding box center [740, 236] width 794 height 24
copy div "Summarize Vizuri Retail Case study"
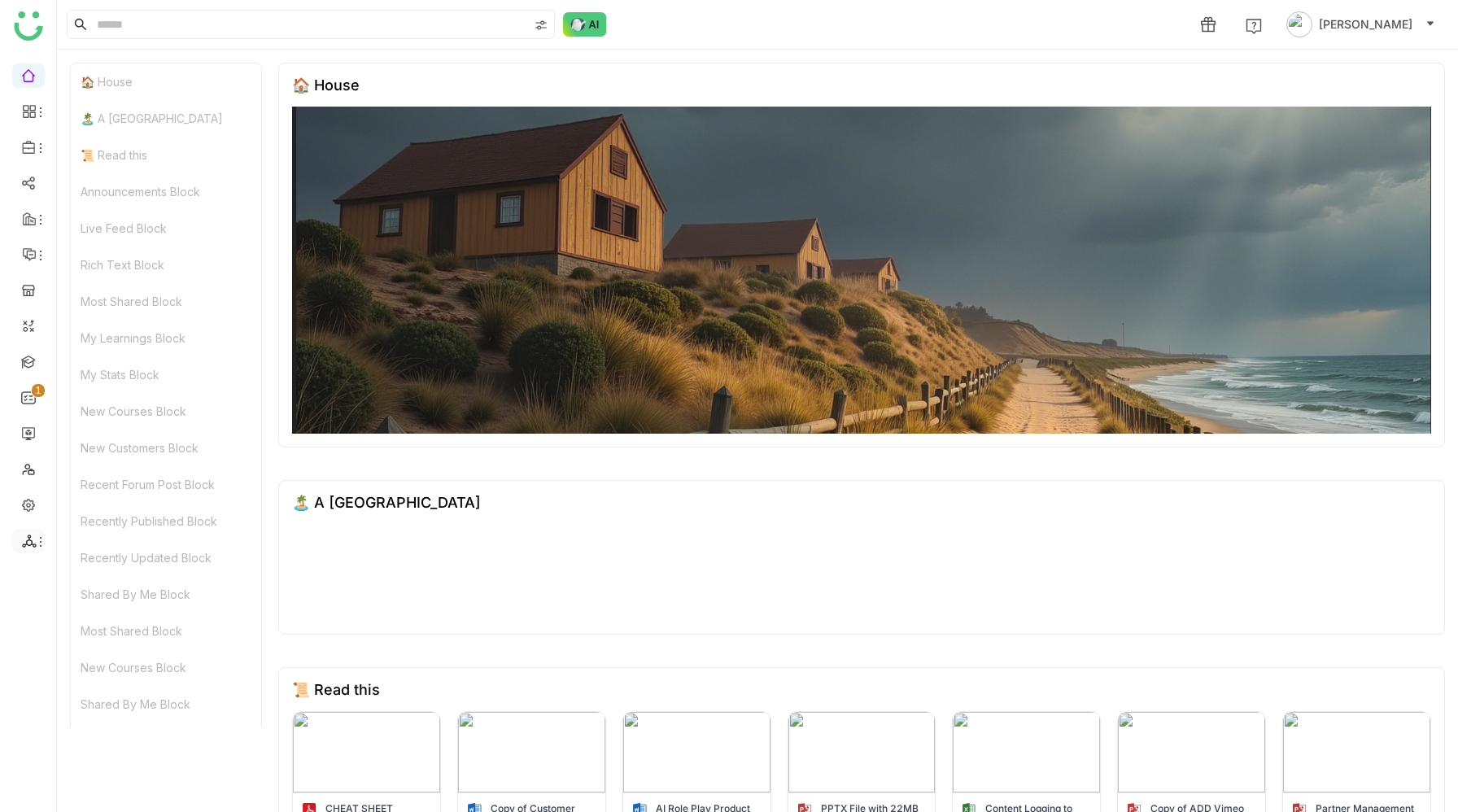
click at [30, 546] on icon at bounding box center [29, 541] width 15 height 15
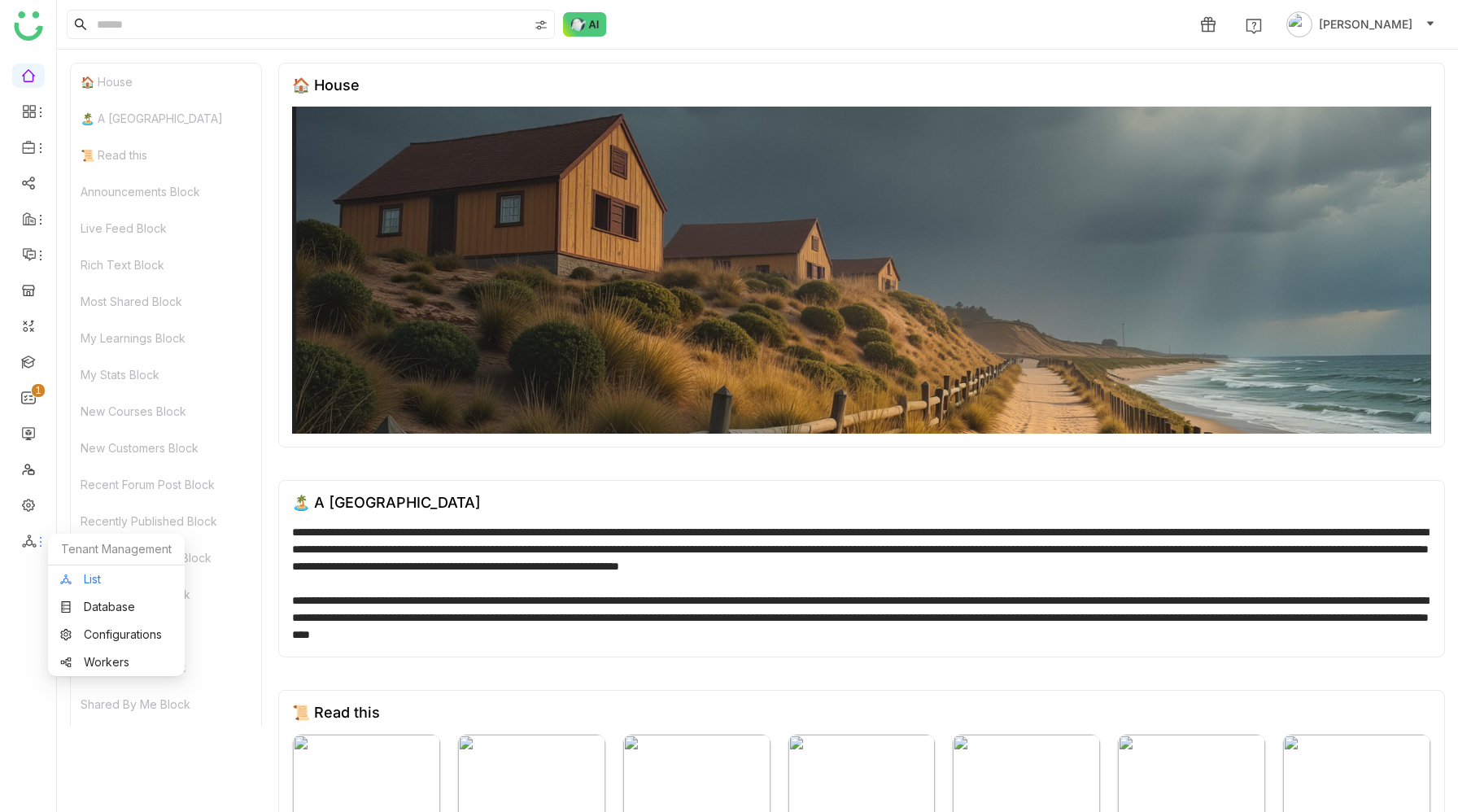
click at [85, 583] on link "List" at bounding box center [116, 579] width 112 height 11
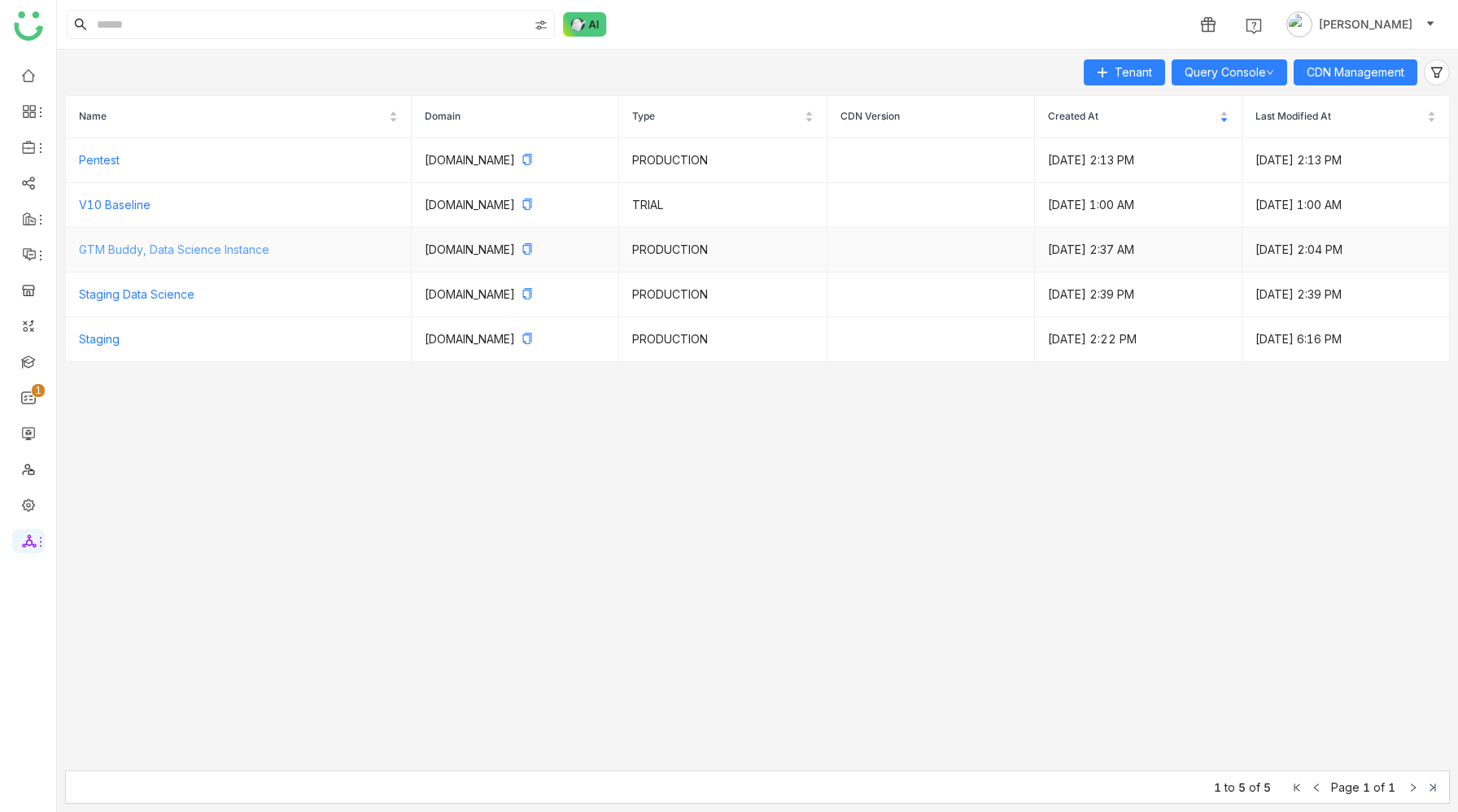
click at [179, 250] on link "GTM Buddy, Data Science Instance" at bounding box center [174, 249] width 191 height 14
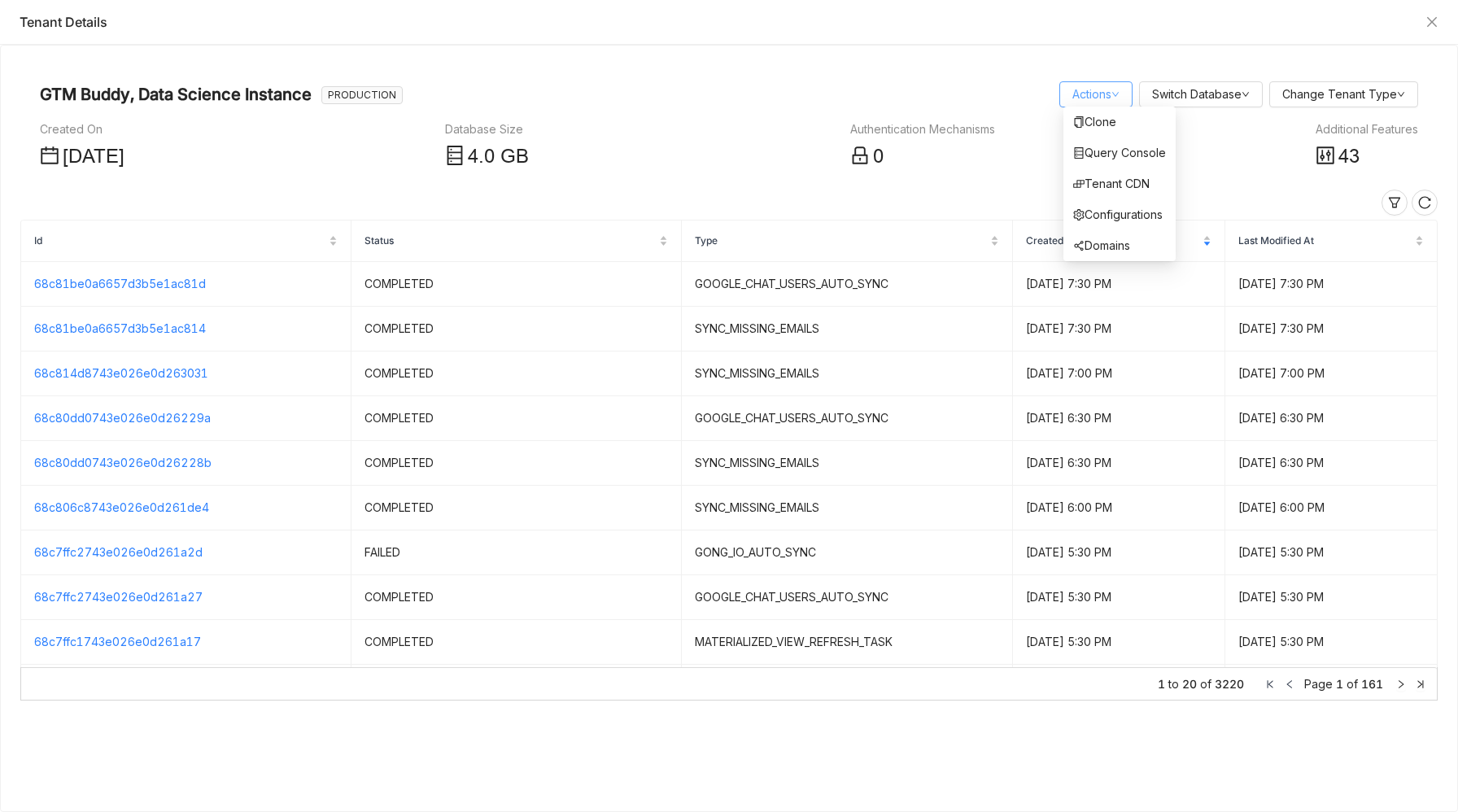
click at [1092, 103] on div "Query Console for Tenant - GTM Buddy, Data Science Instance and Tenant Id - 613…" at bounding box center [729, 406] width 1458 height 812
click at [1099, 149] on link "Query Console" at bounding box center [1120, 152] width 93 height 14
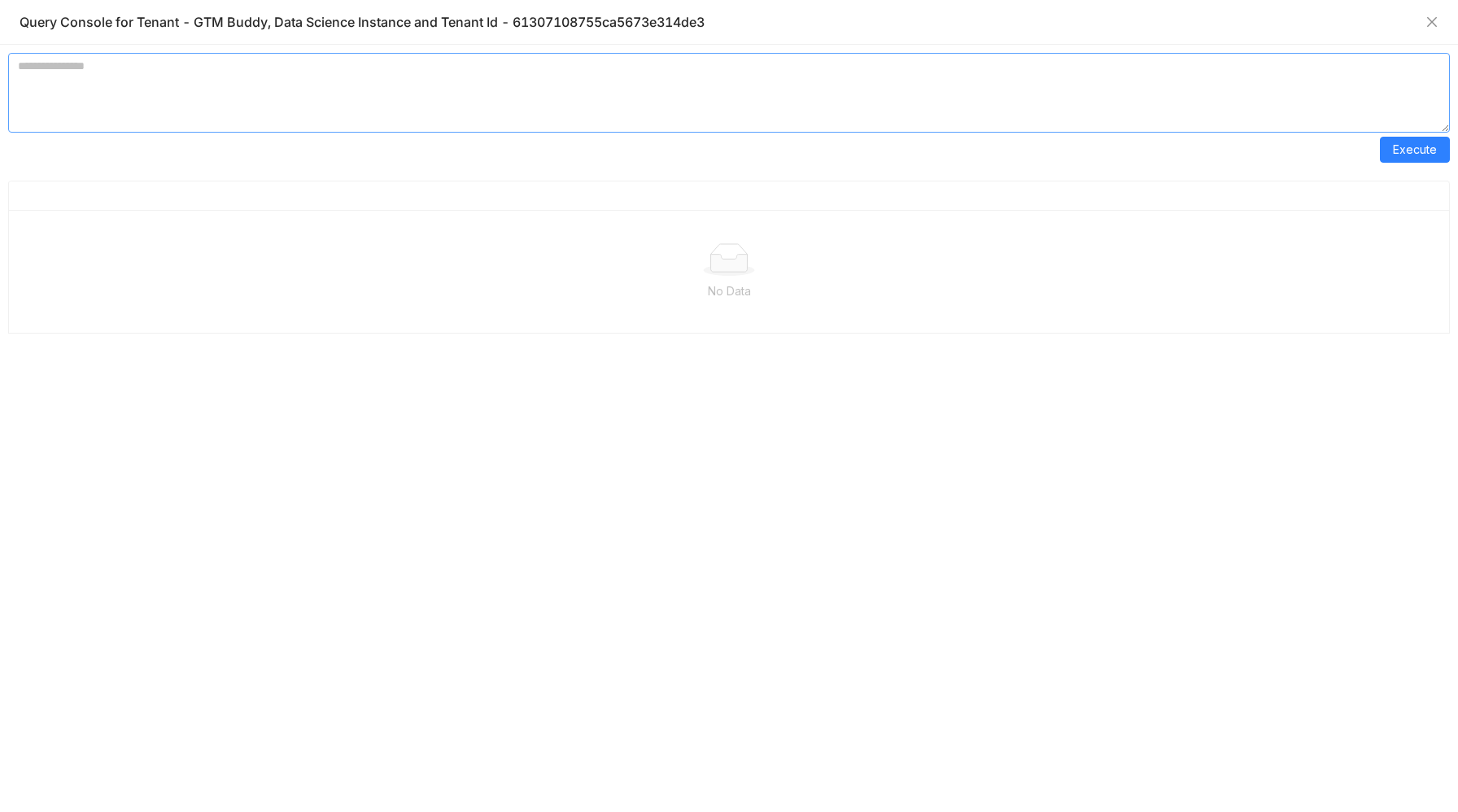
click at [379, 92] on textarea at bounding box center [729, 92] width 1442 height 80
click at [1419, 154] on span "Execute" at bounding box center [1415, 149] width 44 height 18
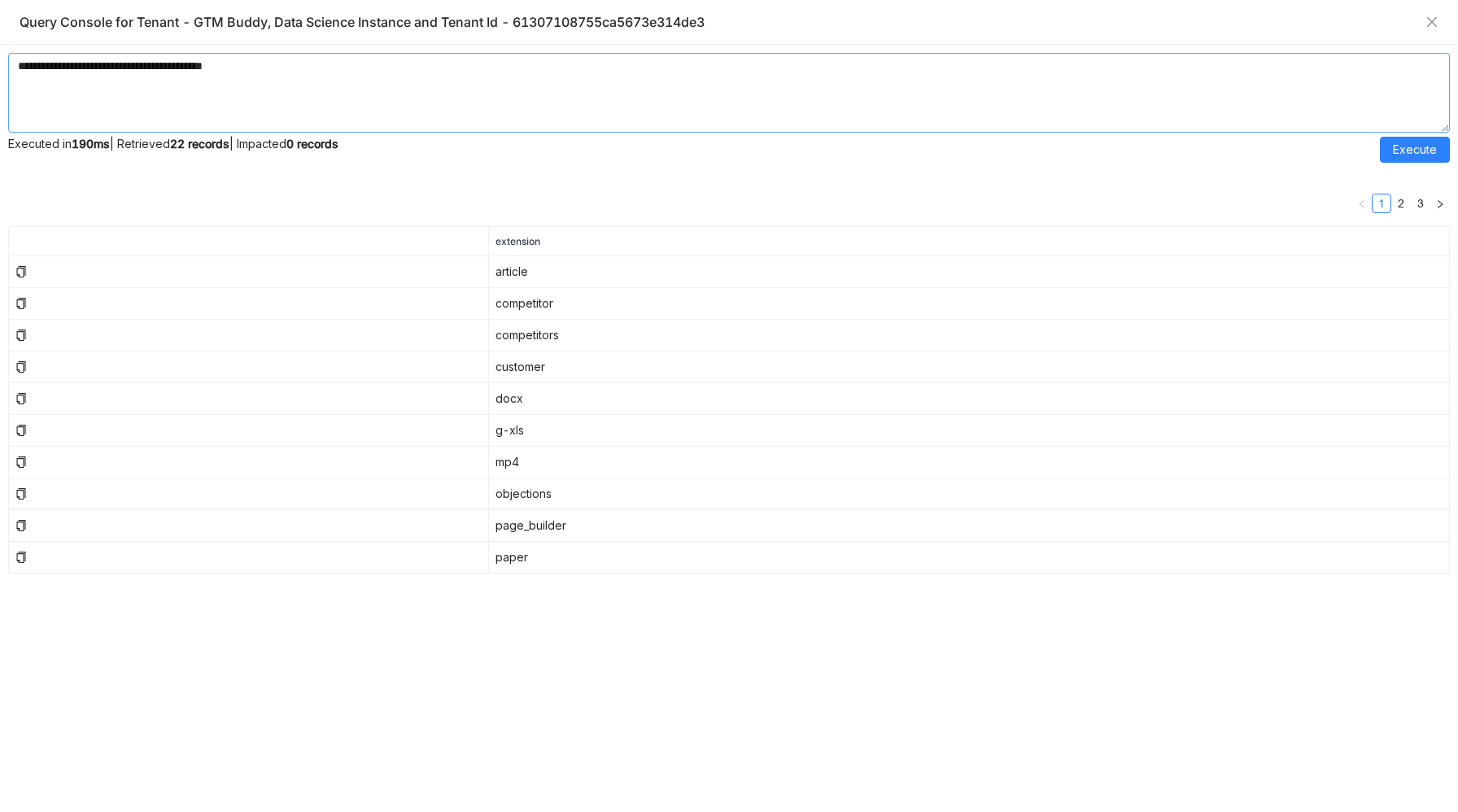
click at [263, 68] on textarea "**********" at bounding box center [729, 92] width 1442 height 80
drag, startPoint x: 55, startPoint y: 70, endPoint x: 148, endPoint y: 70, distance: 93.0
click at [148, 70] on textarea "**********" at bounding box center [729, 92] width 1442 height 80
click at [267, 70] on textarea "**********" at bounding box center [729, 92] width 1442 height 80
click at [1398, 148] on span "Execute" at bounding box center [1415, 149] width 44 height 18
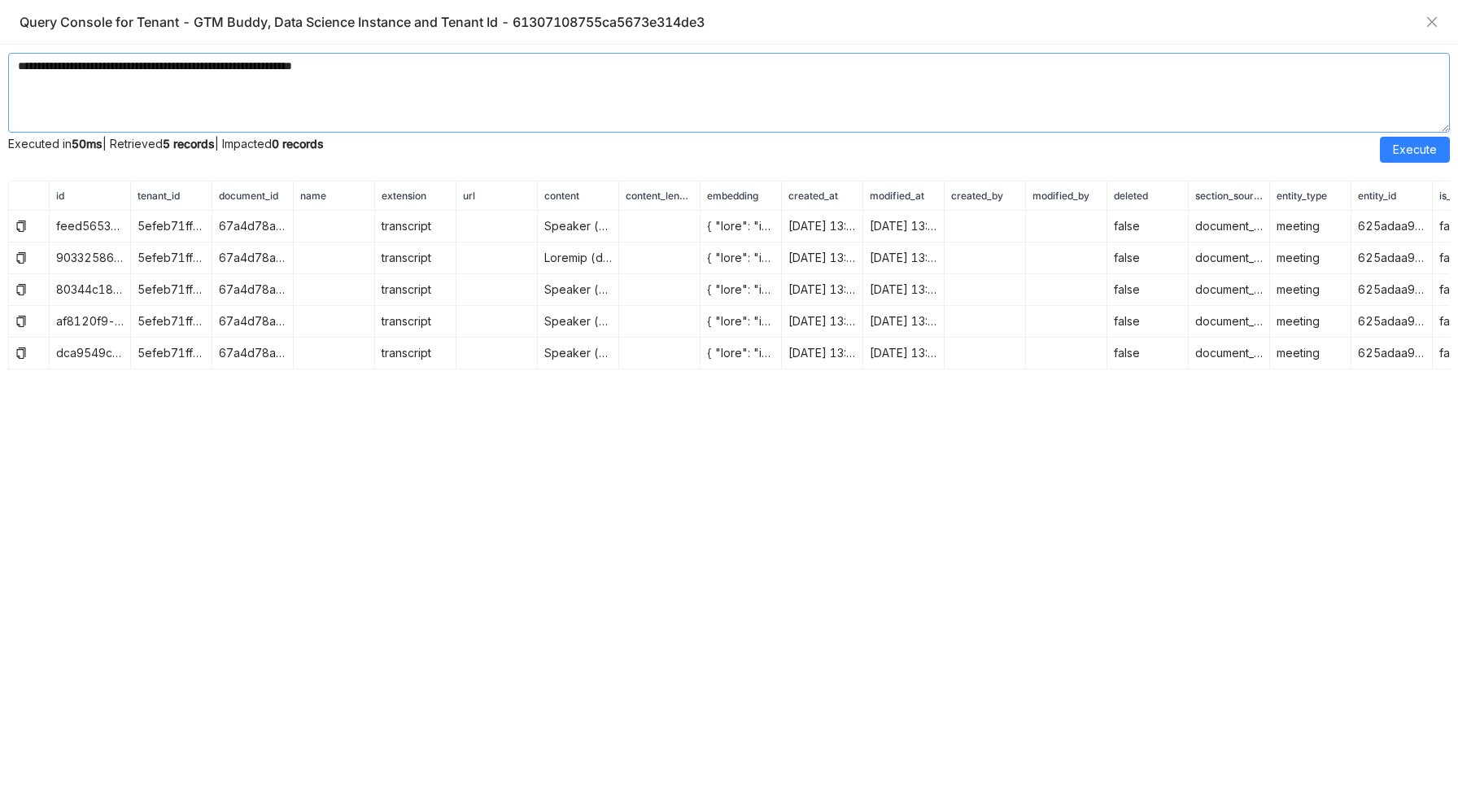
click at [130, 68] on textarea "**********" at bounding box center [729, 92] width 1442 height 80
click at [1430, 149] on span "Execute" at bounding box center [1415, 149] width 44 height 18
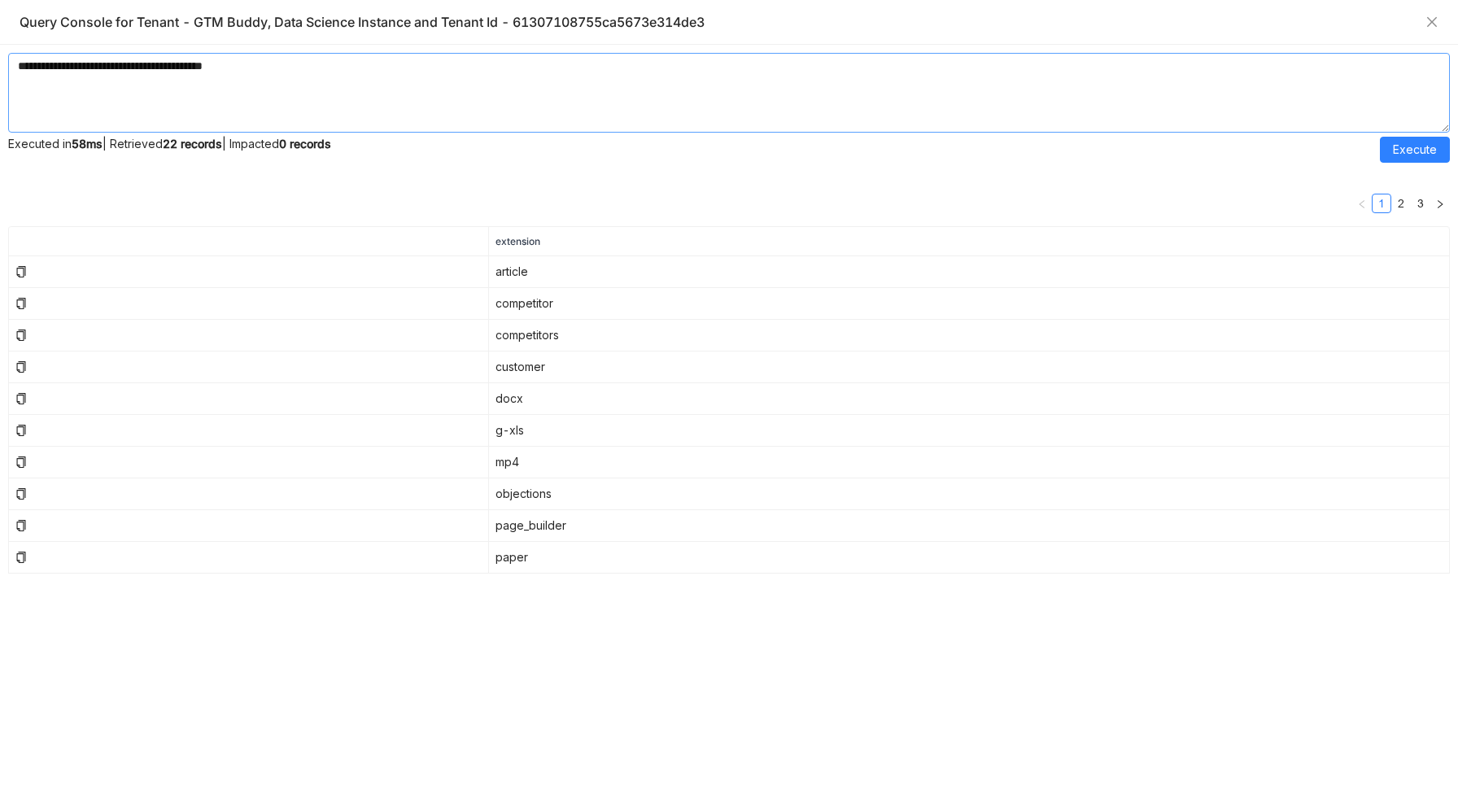
click at [147, 67] on textarea "**********" at bounding box center [729, 92] width 1442 height 80
click at [1434, 153] on span "Execute" at bounding box center [1415, 149] width 44 height 18
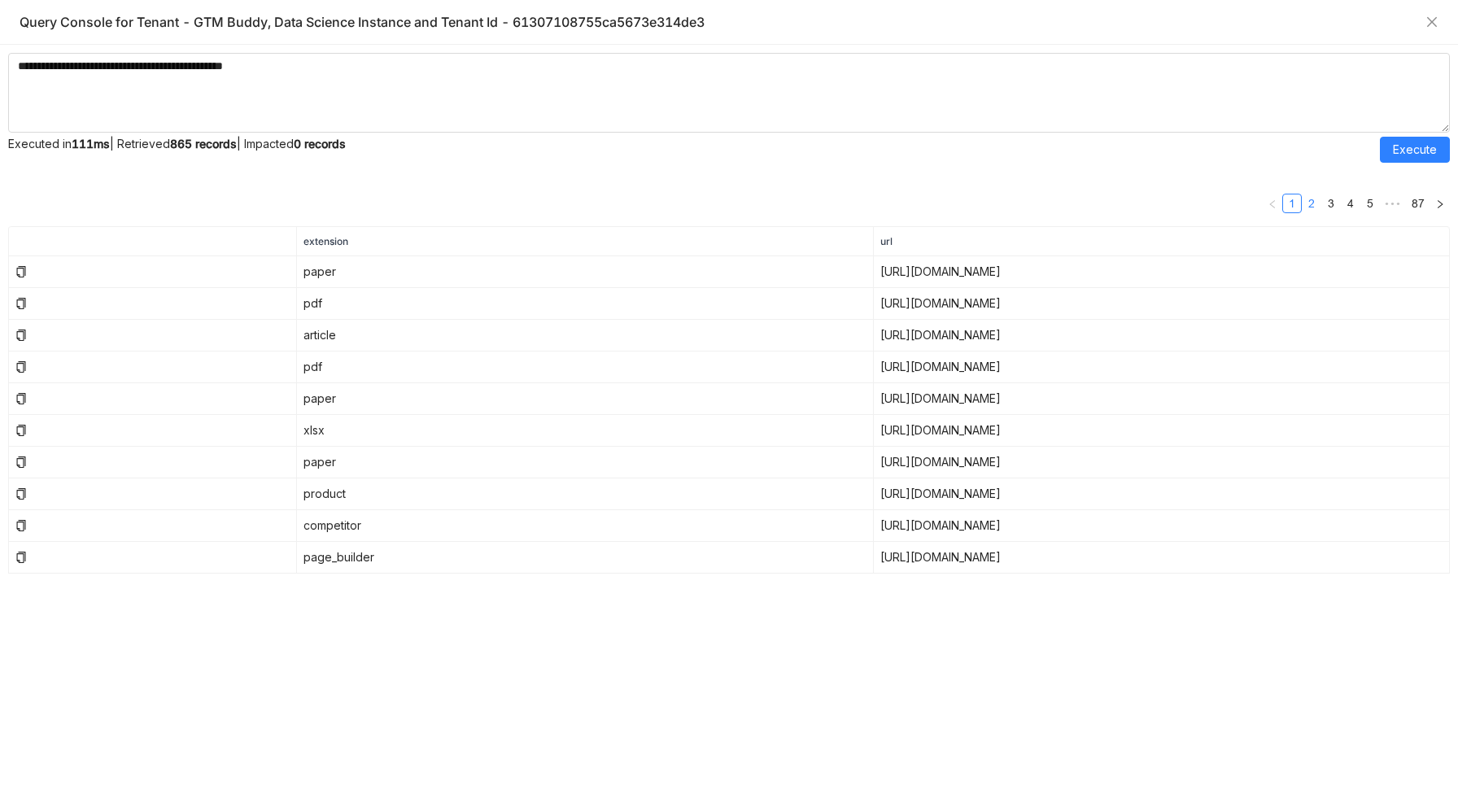
click at [1311, 207] on link "2" at bounding box center [1311, 203] width 18 height 18
click at [1325, 207] on link "3" at bounding box center [1330, 203] width 18 height 18
click at [1345, 205] on link "4" at bounding box center [1350, 203] width 18 height 18
click at [1364, 205] on link "6" at bounding box center [1370, 203] width 18 height 18
click at [1351, 204] on link "7" at bounding box center [1350, 203] width 18 height 18
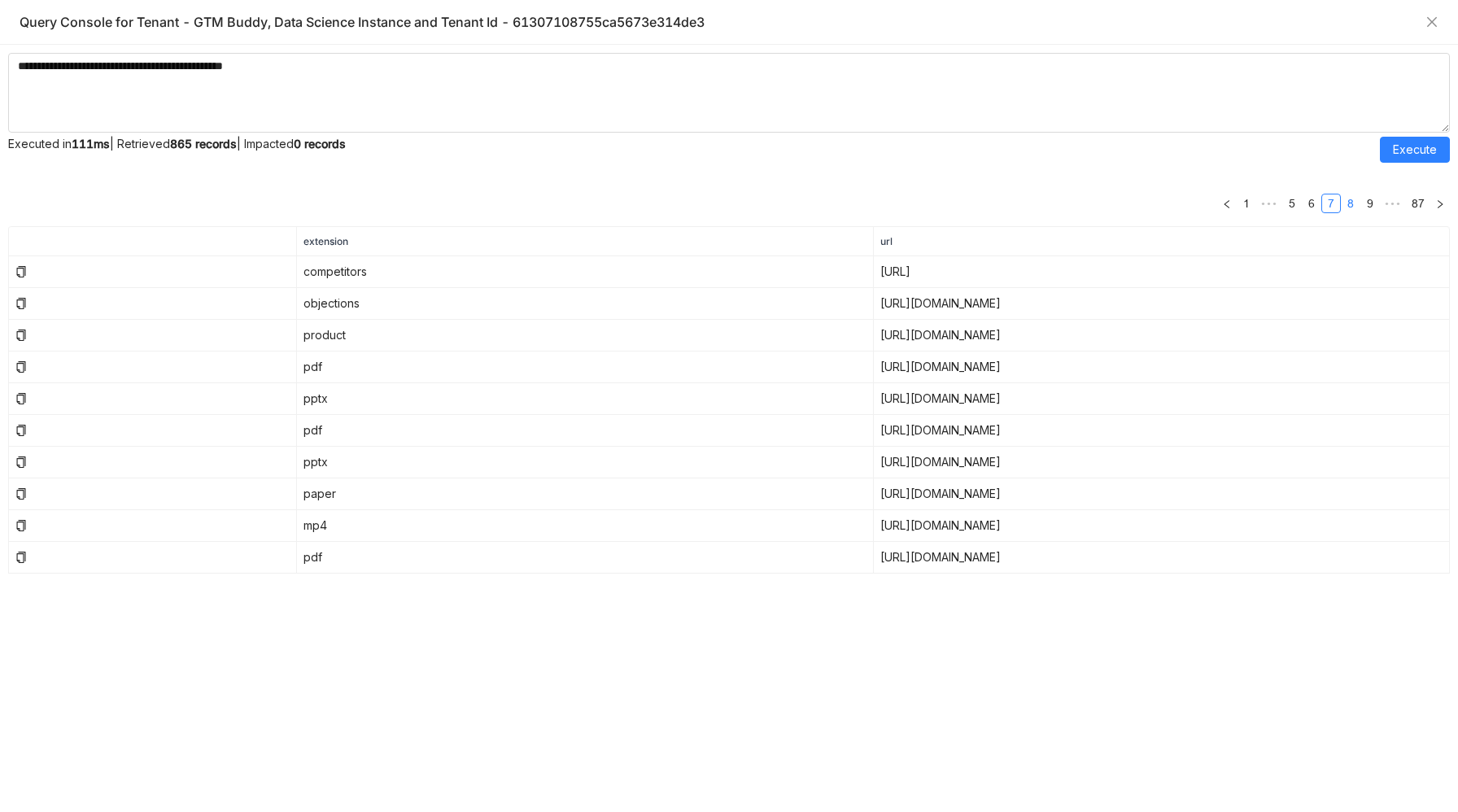
click at [1351, 205] on link "8" at bounding box center [1350, 203] width 18 height 18
click at [1350, 205] on link "9" at bounding box center [1345, 203] width 18 height 18
click at [1346, 206] on link "10" at bounding box center [1344, 203] width 23 height 18
click at [1345, 206] on link "11" at bounding box center [1343, 203] width 22 height 18
click at [1345, 205] on link "12" at bounding box center [1343, 203] width 23 height 18
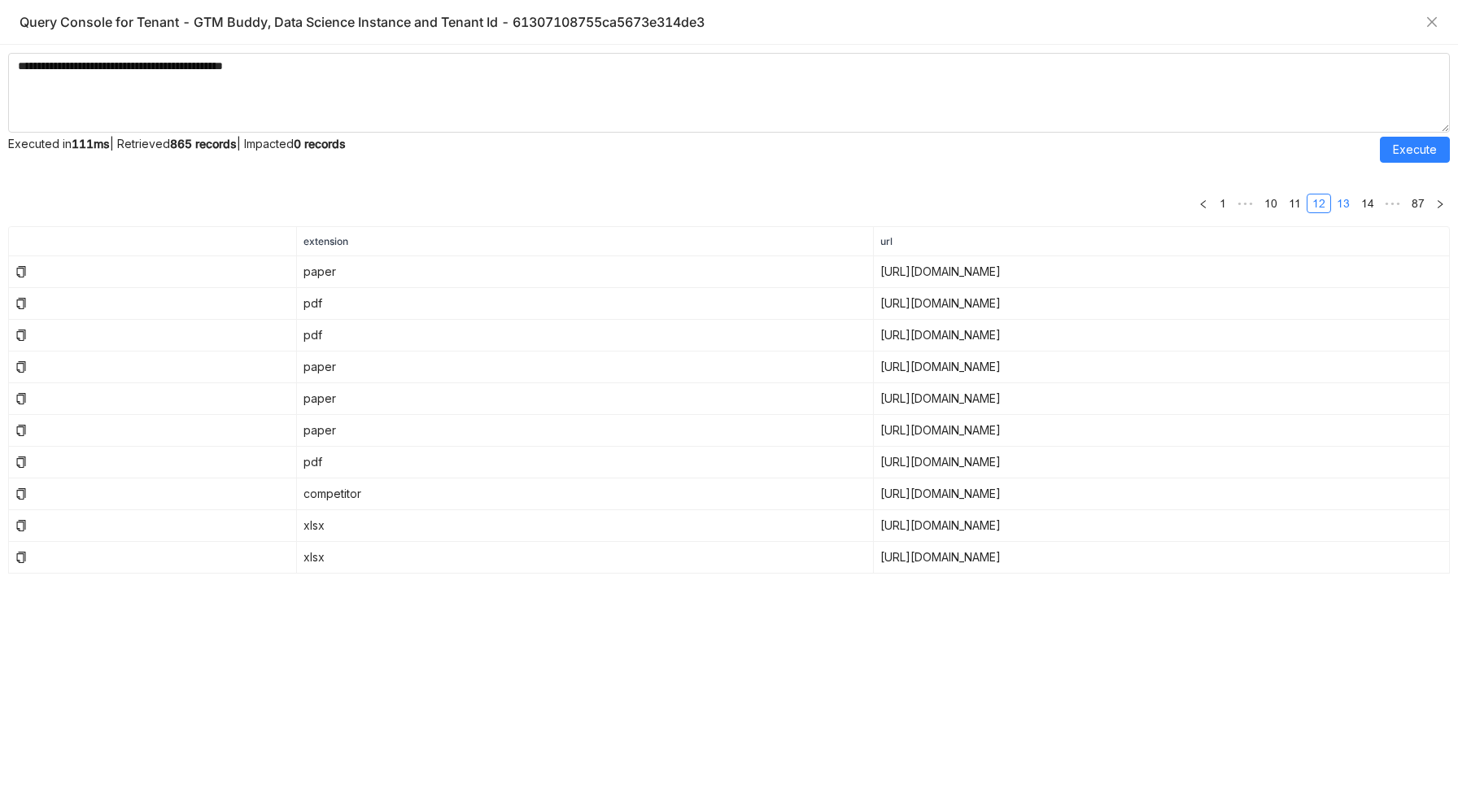
click at [1345, 206] on link "13" at bounding box center [1343, 203] width 23 height 18
click at [1345, 206] on link "14" at bounding box center [1343, 203] width 23 height 18
drag, startPoint x: 167, startPoint y: 70, endPoint x: 54, endPoint y: 68, distance: 113.0
click at [54, 68] on textarea "**********" at bounding box center [729, 92] width 1442 height 80
click at [174, 66] on textarea "**********" at bounding box center [729, 92] width 1442 height 80
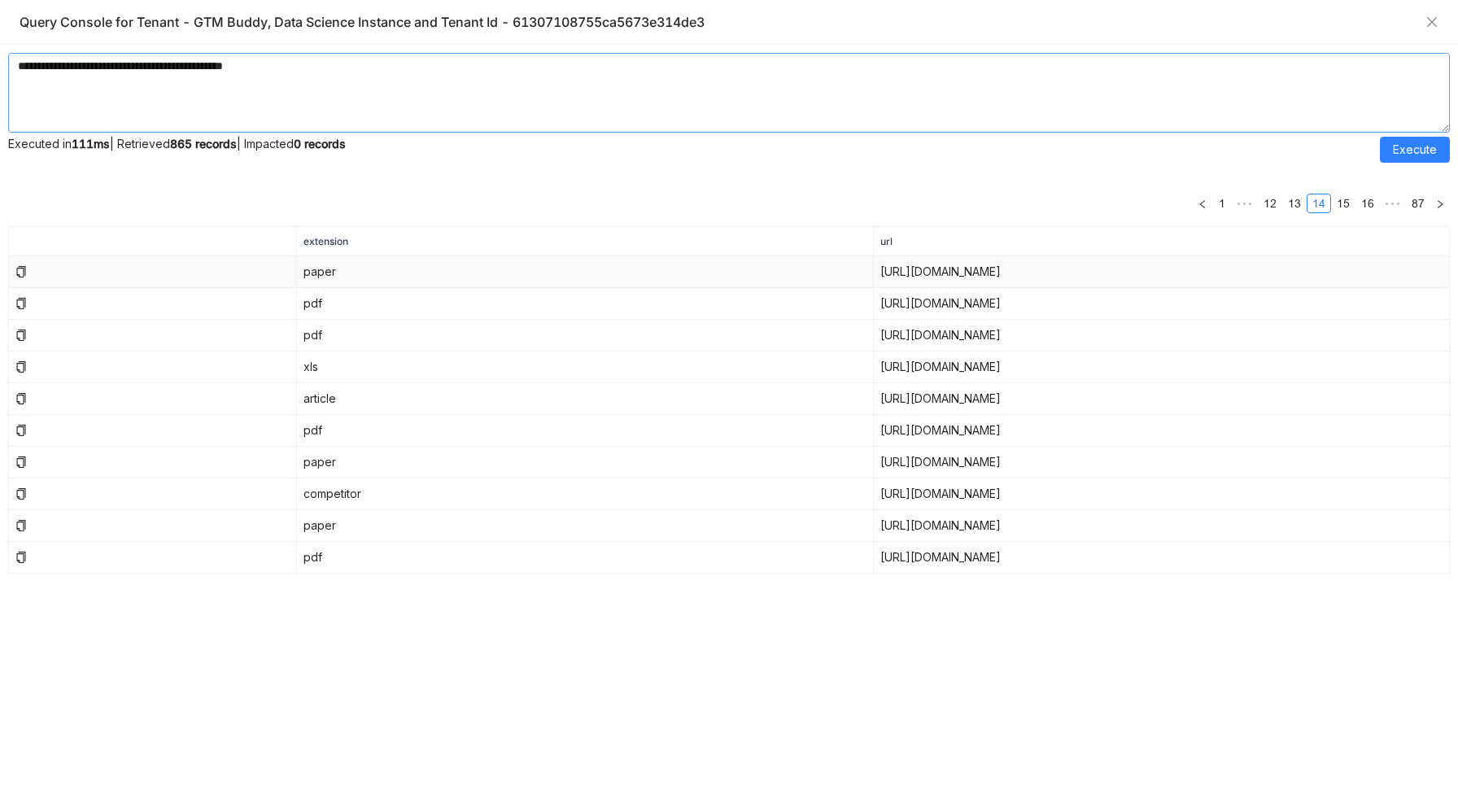
paste textarea "**********"
click at [1430, 148] on span "Execute" at bounding box center [1415, 149] width 44 height 18
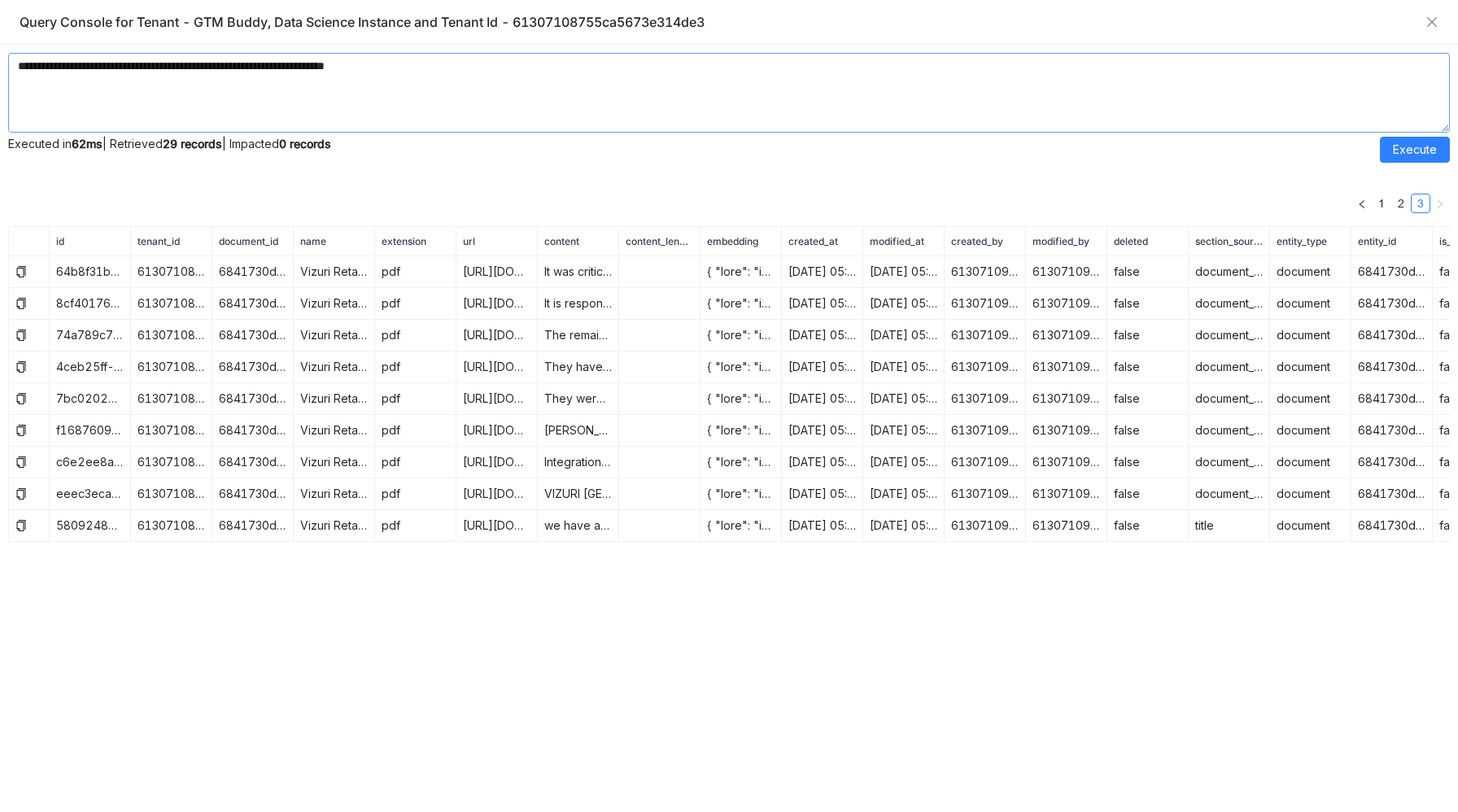
click at [394, 64] on textarea "**********" at bounding box center [729, 92] width 1442 height 80
paste textarea
type textarea "**********"
click at [1403, 146] on span "Execute" at bounding box center [1415, 149] width 44 height 18
